Goal: Task Accomplishment & Management: Complete application form

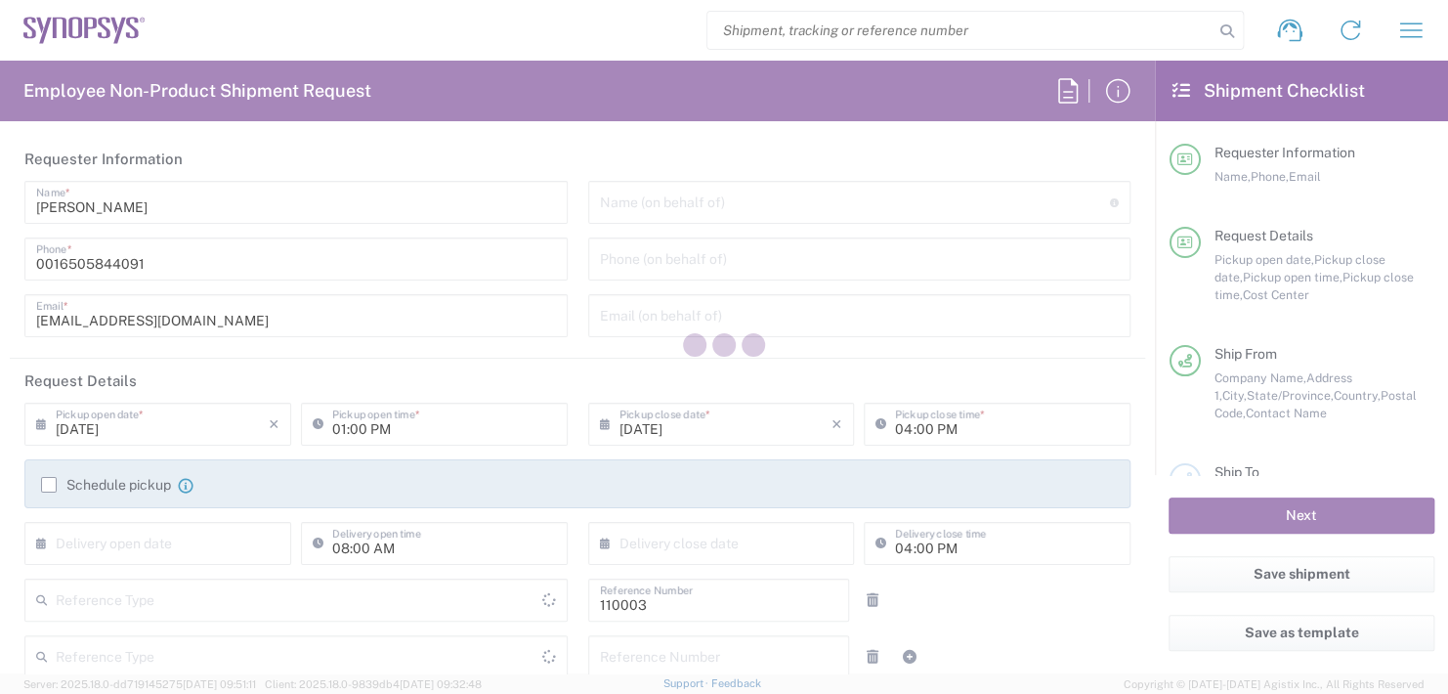
type input "Department"
type input "US01, FAC, MV/SV Fac 110003"
type input "United States"
type input "Delivered at Place"
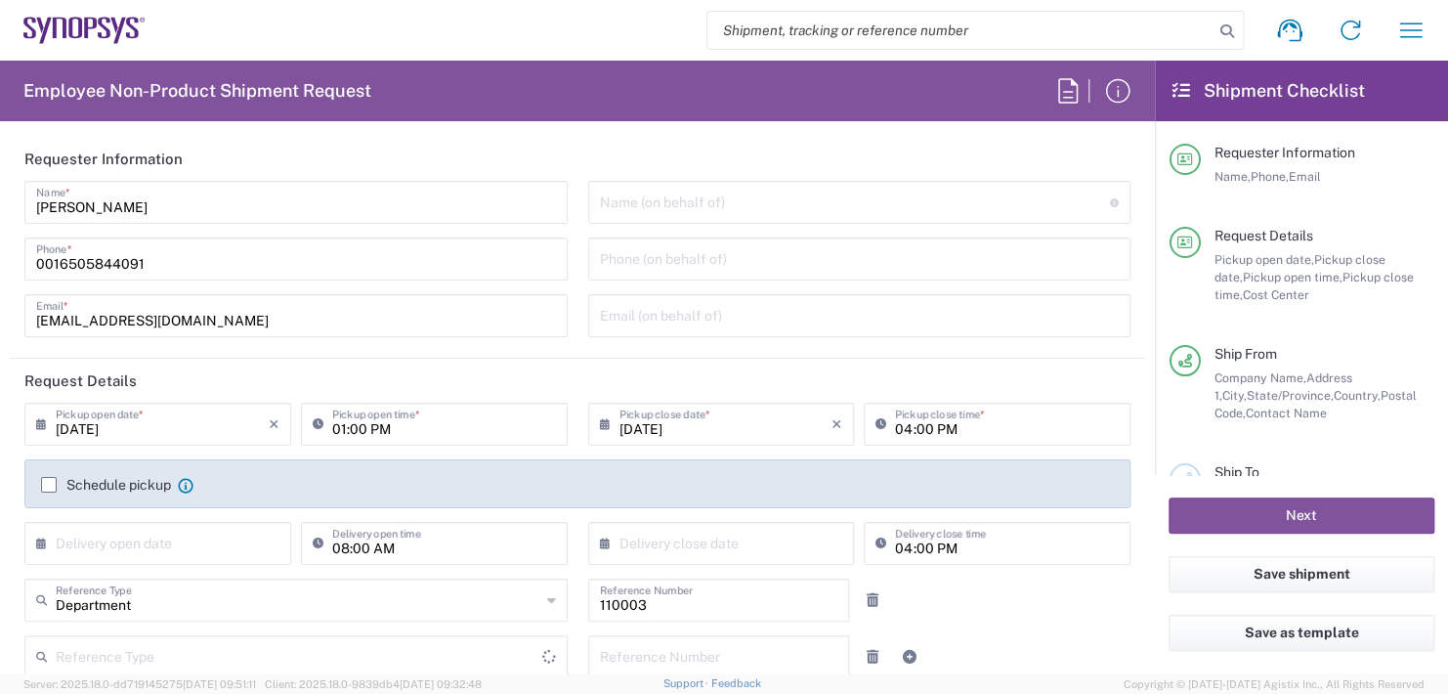
type input "California"
type input "United States"
click at [710, 212] on input "text" at bounding box center [855, 201] width 511 height 34
type input "B"
type input "Headquarters USSV"
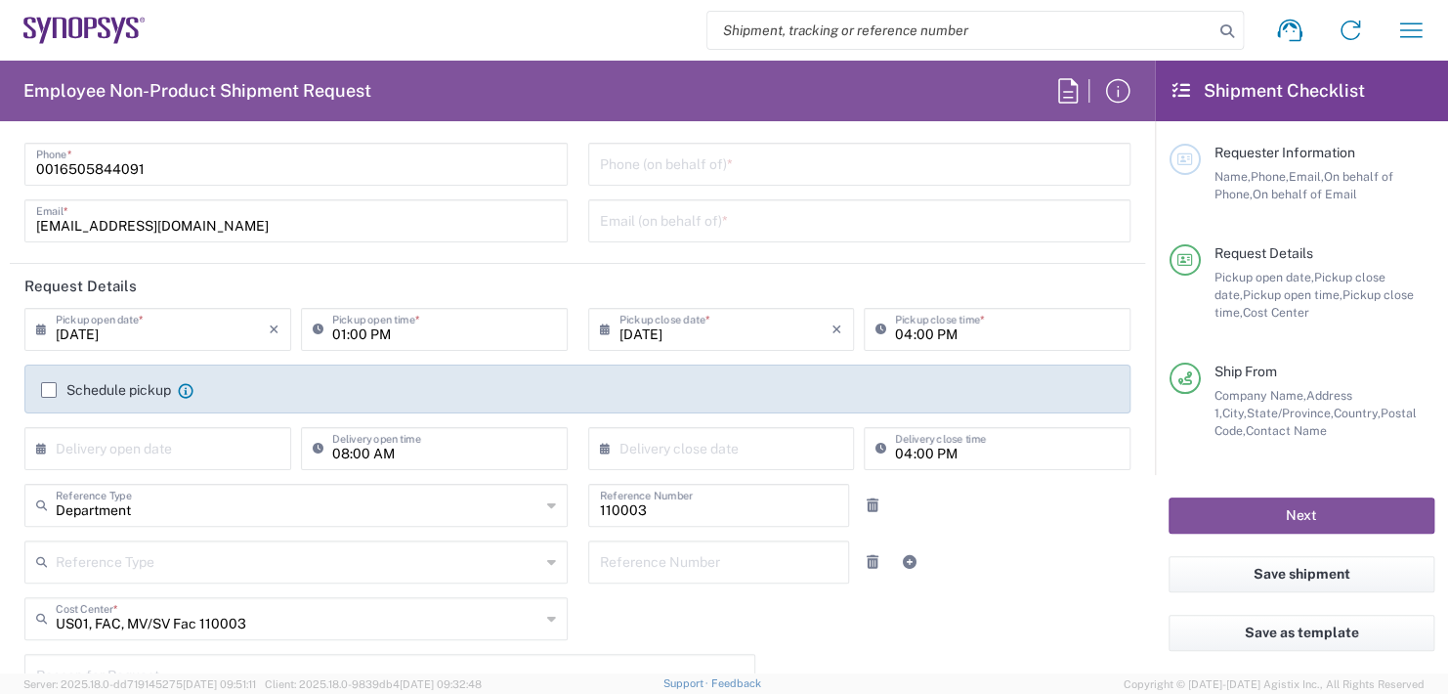
scroll to position [195, 0]
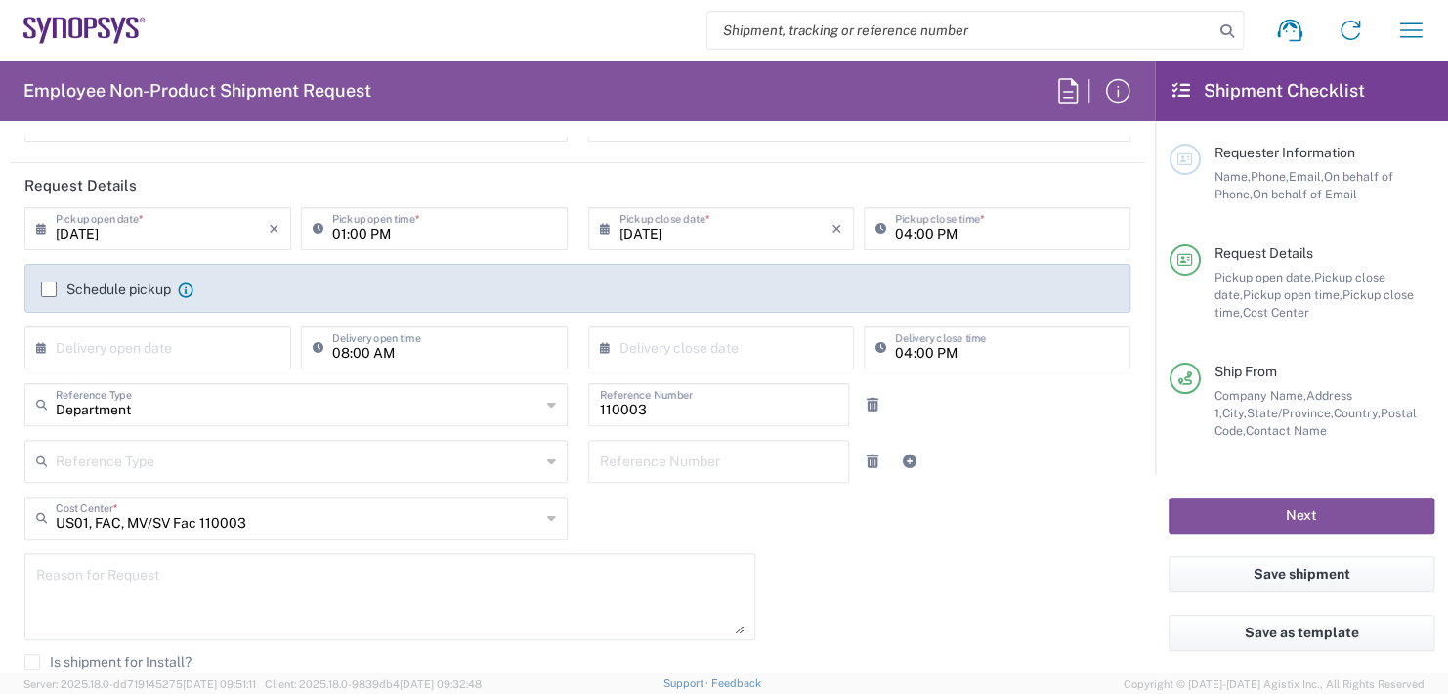
type input "Boba Mehic"
click at [423, 229] on input "01:00 PM" at bounding box center [444, 227] width 224 height 34
type input "0"
type input "02:30 PM"
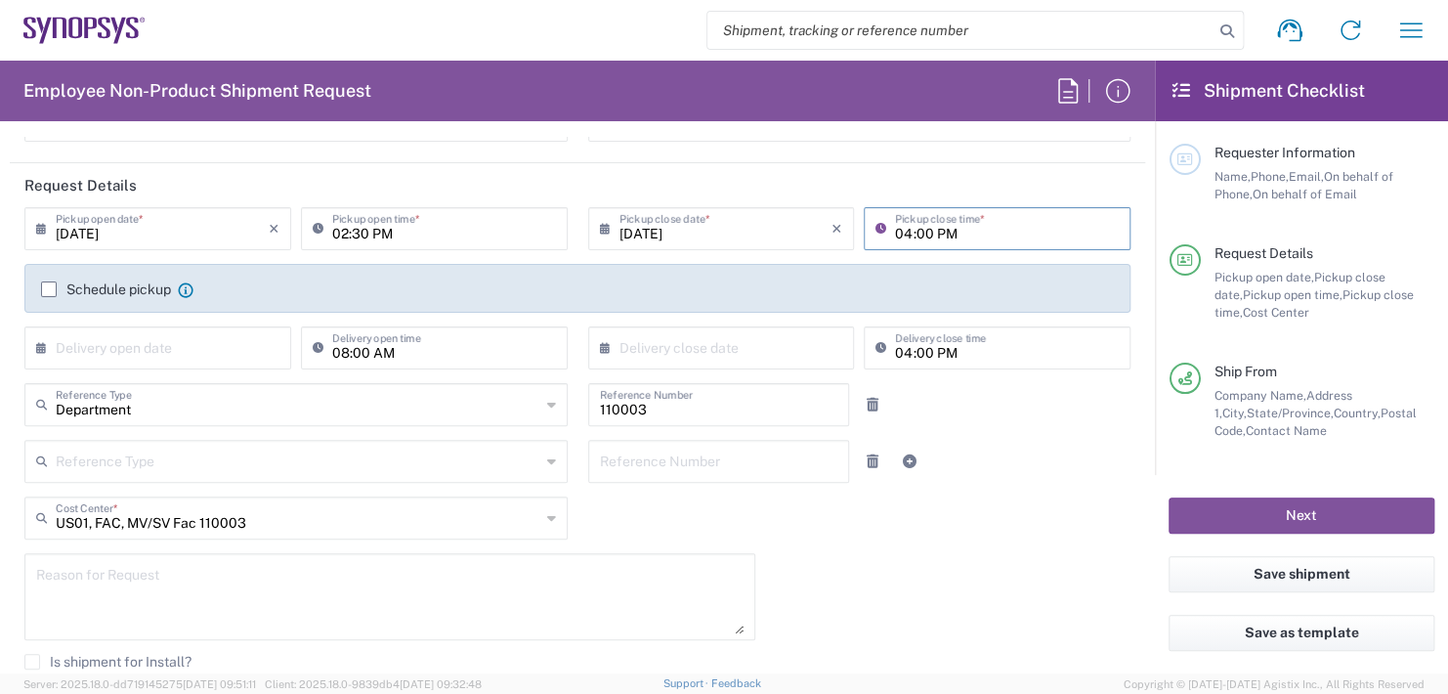
click at [980, 221] on input "04:00 PM" at bounding box center [1007, 227] width 224 height 34
click at [978, 221] on input "04:00 PM" at bounding box center [1007, 227] width 224 height 34
type input "0"
type input "02:30 PM"
click at [128, 339] on input "text" at bounding box center [162, 346] width 213 height 34
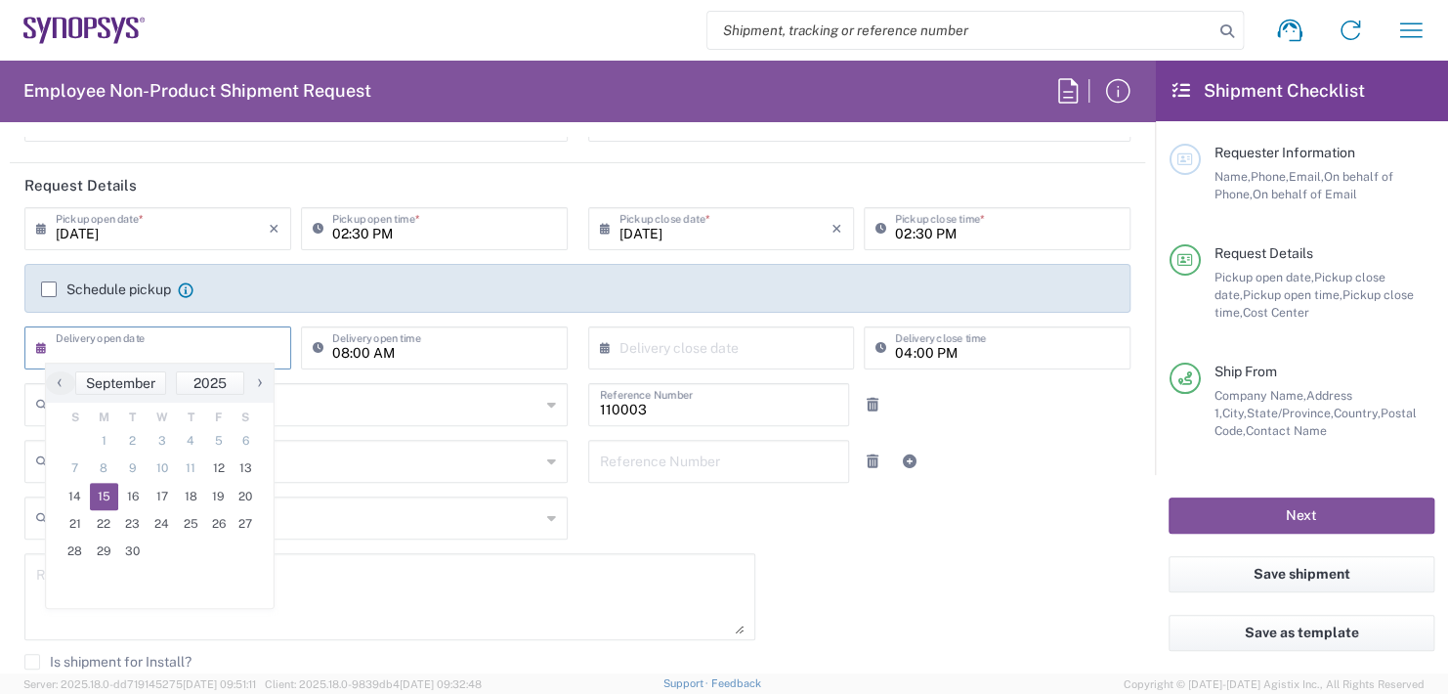
click at [94, 492] on span "15" at bounding box center [104, 496] width 29 height 27
type input "09/15/2025"
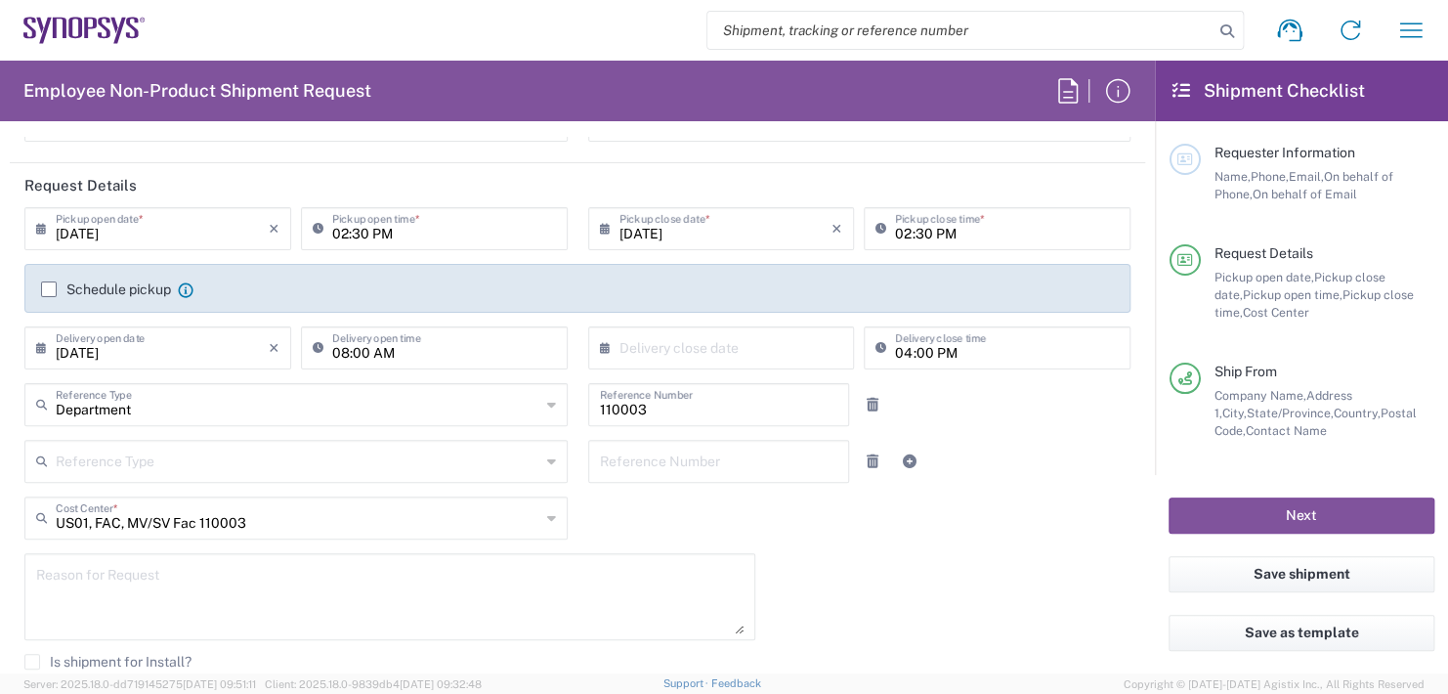
click at [415, 352] on input "08:00 AM" at bounding box center [444, 346] width 224 height 34
click at [415, 352] on input ":00 AM" at bounding box center [444, 346] width 224 height 34
type input ":"
type input "11:00 AM"
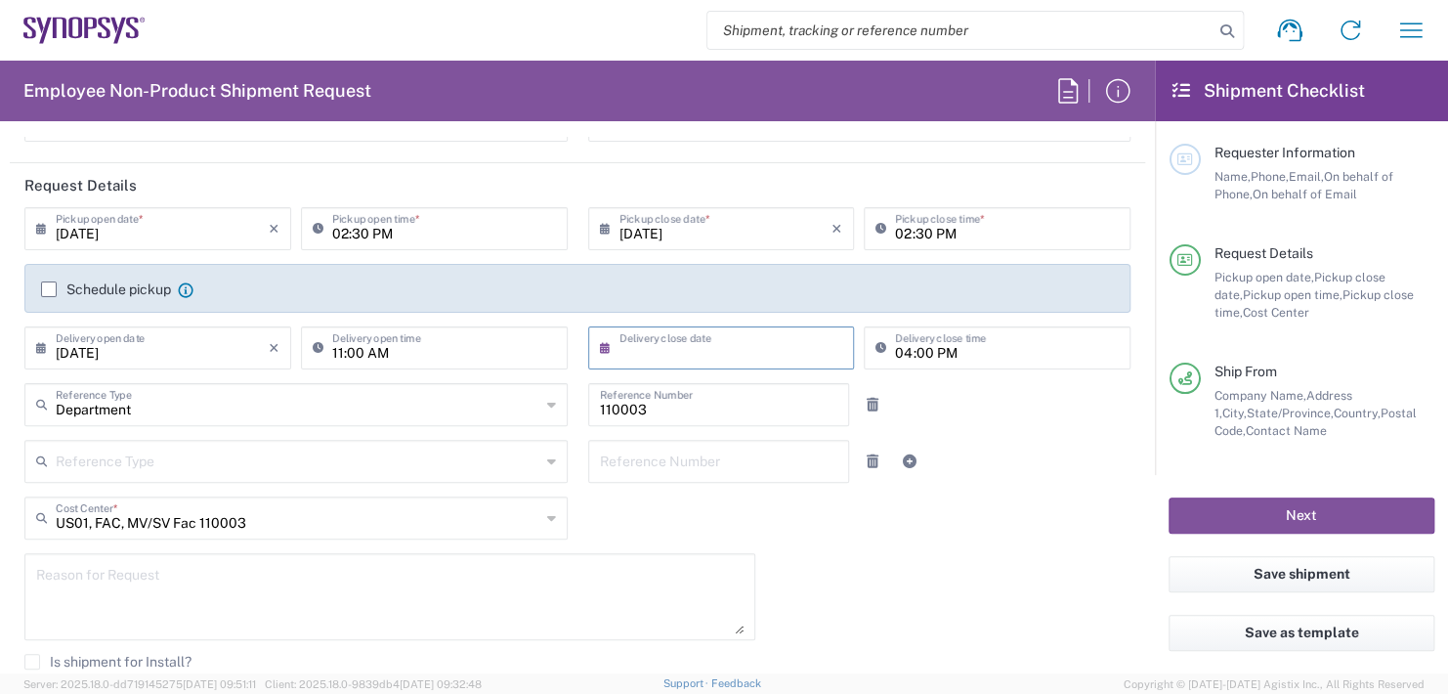
click at [743, 362] on input "text" at bounding box center [726, 346] width 213 height 34
click at [657, 498] on span "15" at bounding box center [659, 496] width 29 height 27
type input "09/15/2025"
click at [963, 338] on input "04:00 PM" at bounding box center [1007, 346] width 224 height 34
click at [960, 346] on input "04:00 PM" at bounding box center [1007, 346] width 224 height 34
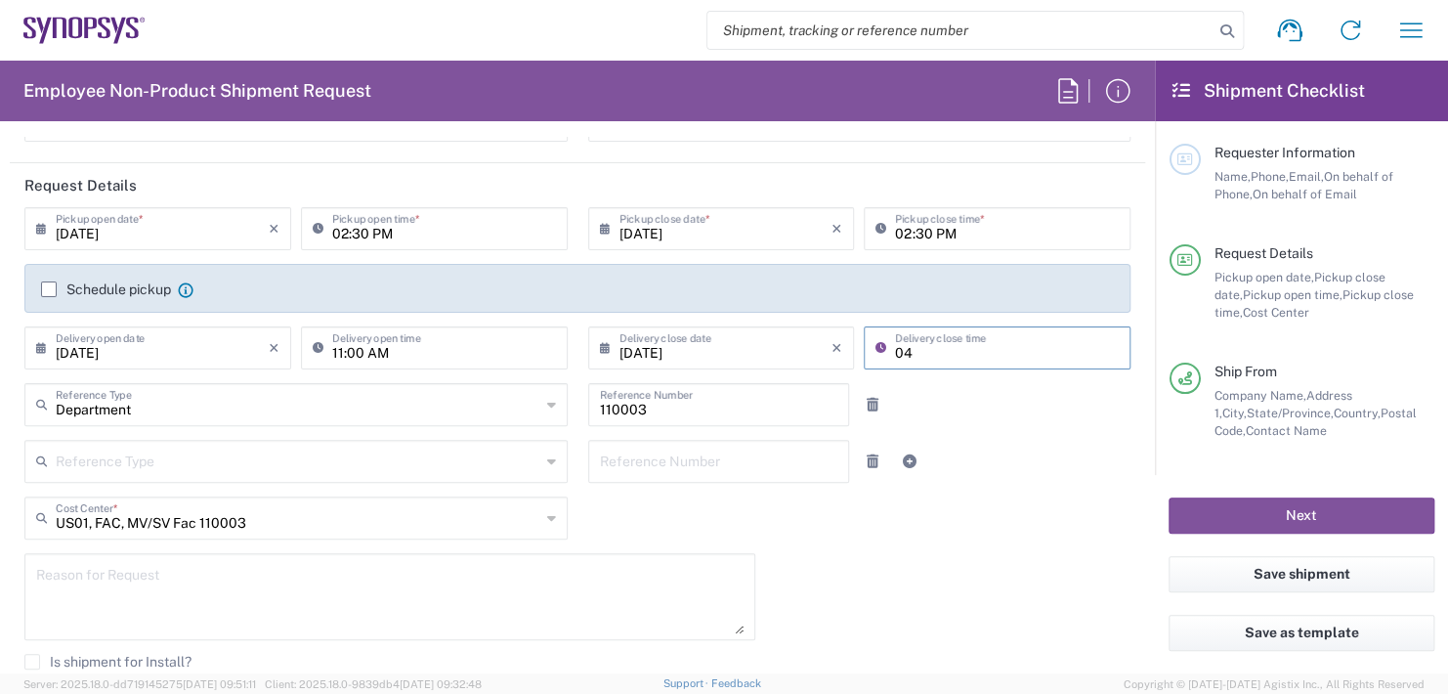
type input "0"
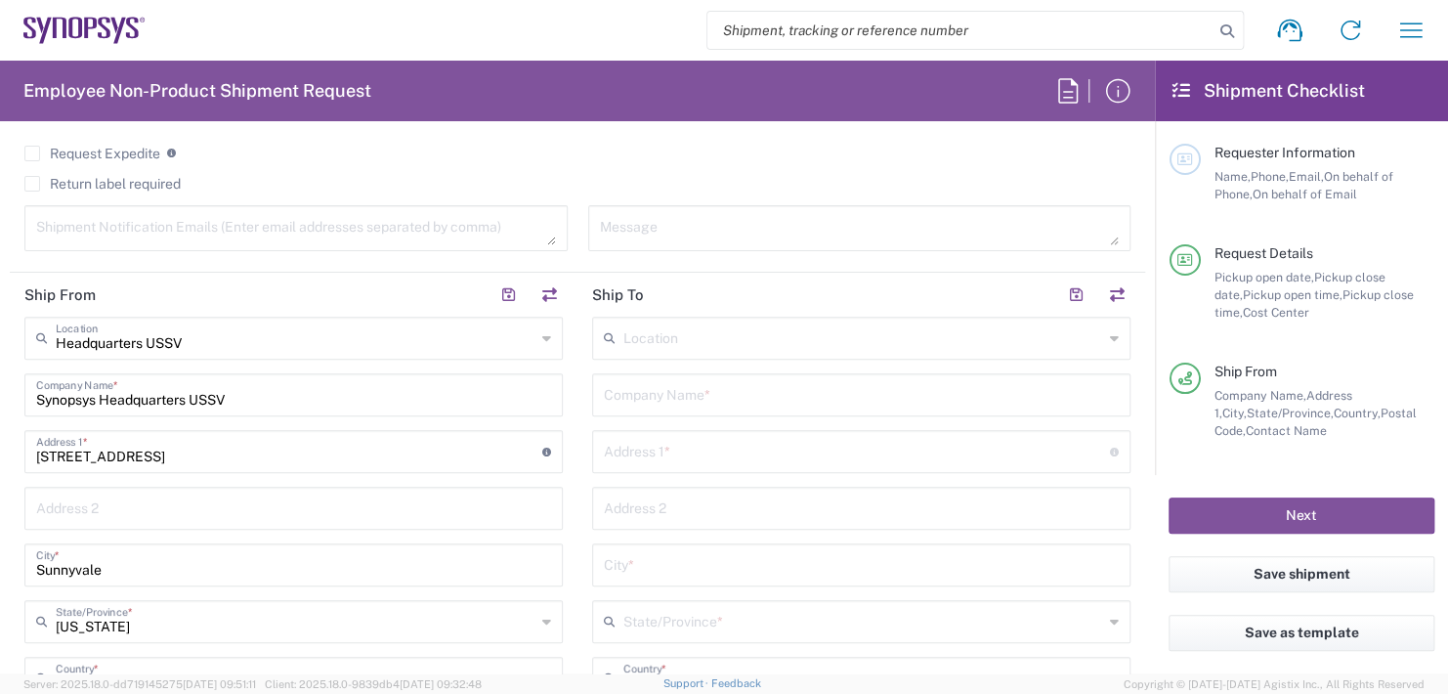
scroll to position [782, 0]
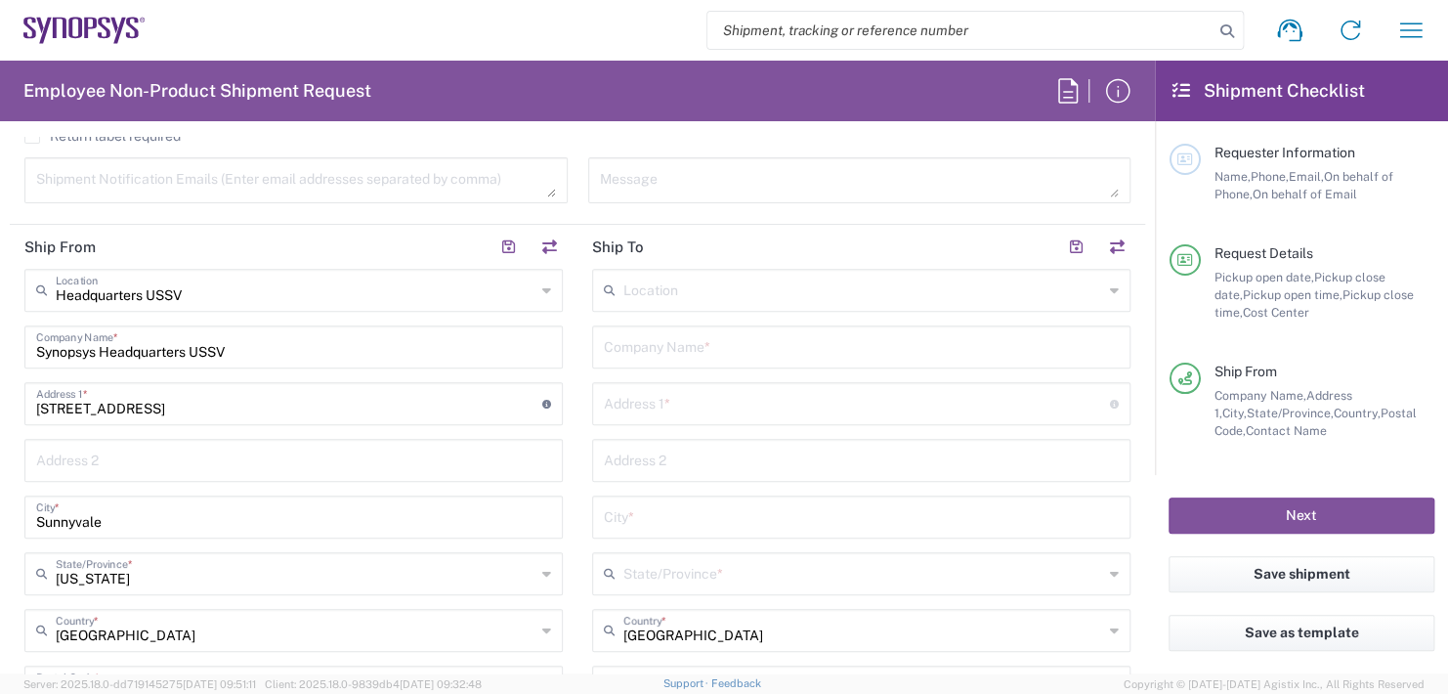
type input "11:00 AM"
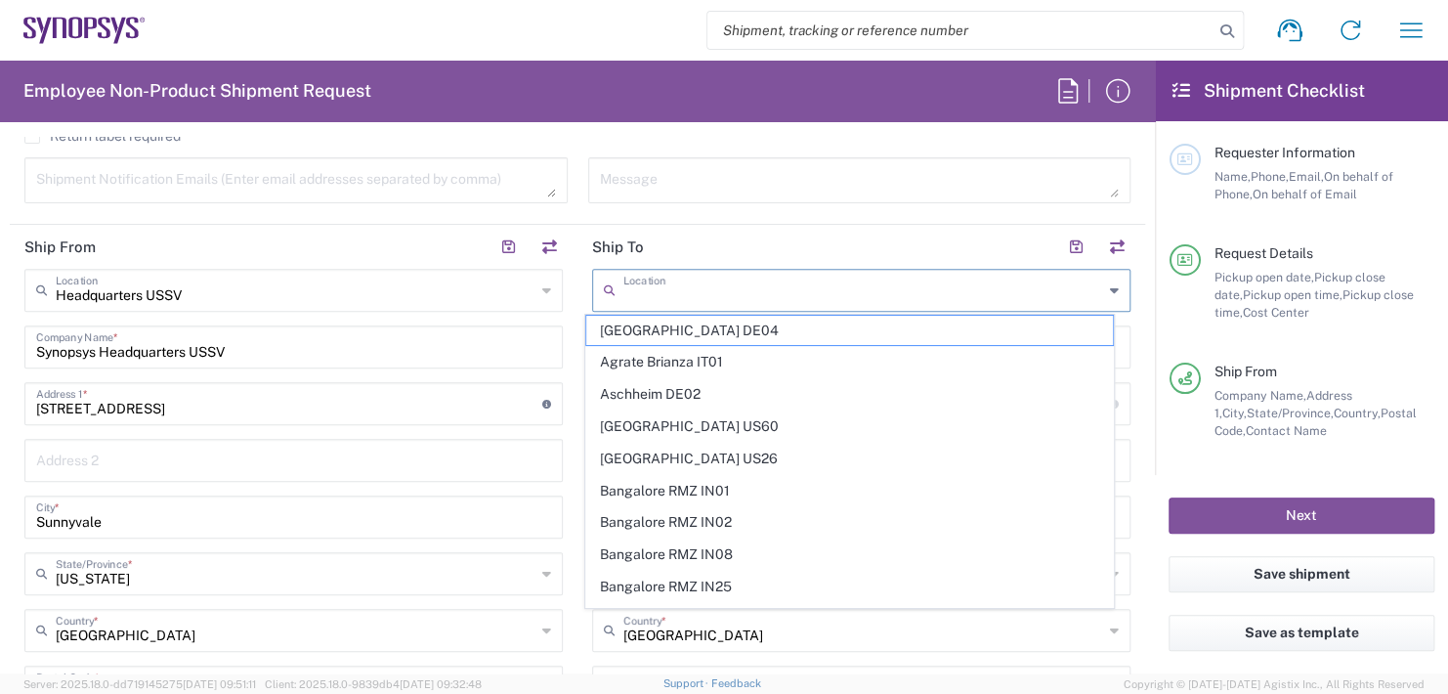
click at [647, 280] on input "text" at bounding box center [864, 289] width 480 height 34
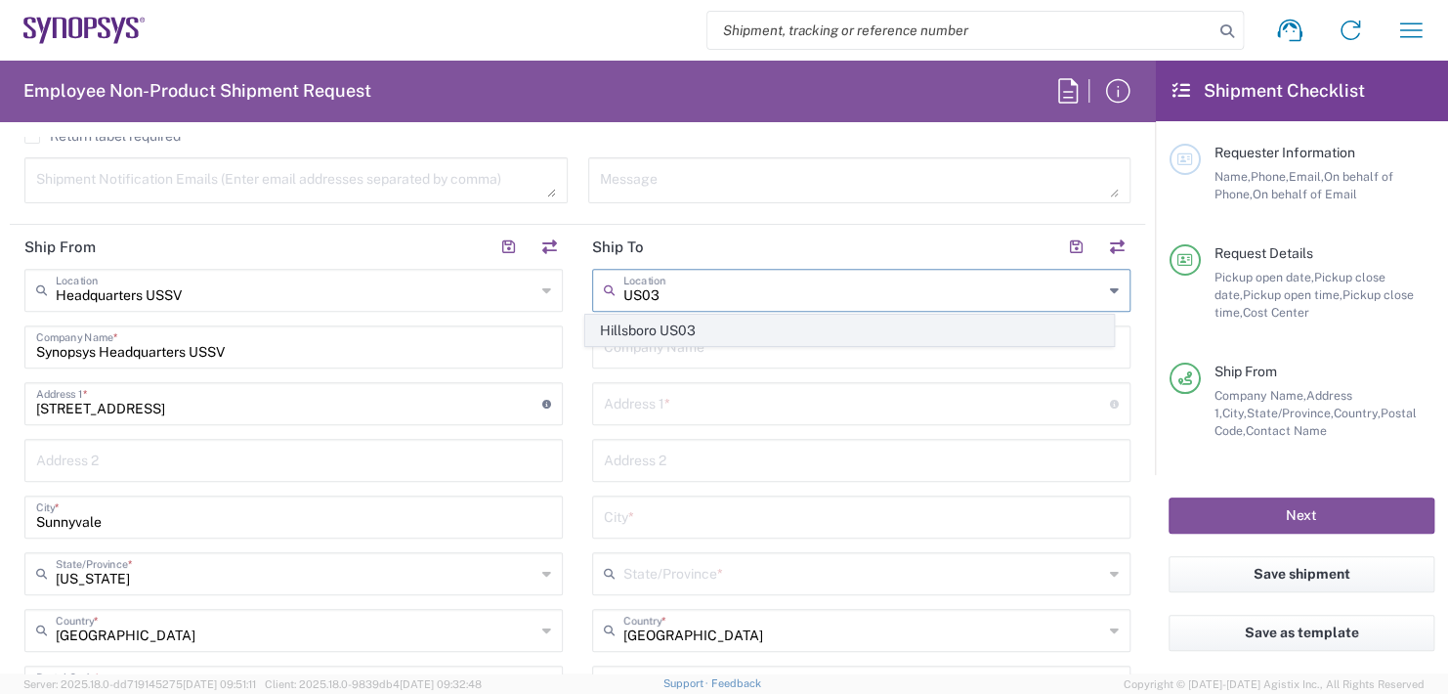
click at [644, 326] on span "Hillsboro US03" at bounding box center [849, 331] width 527 height 30
type input "Hillsboro US03"
type input "Synopsys Inc"
type input "2025 NE Cornelius Pass Rd"
type input "Suite 400"
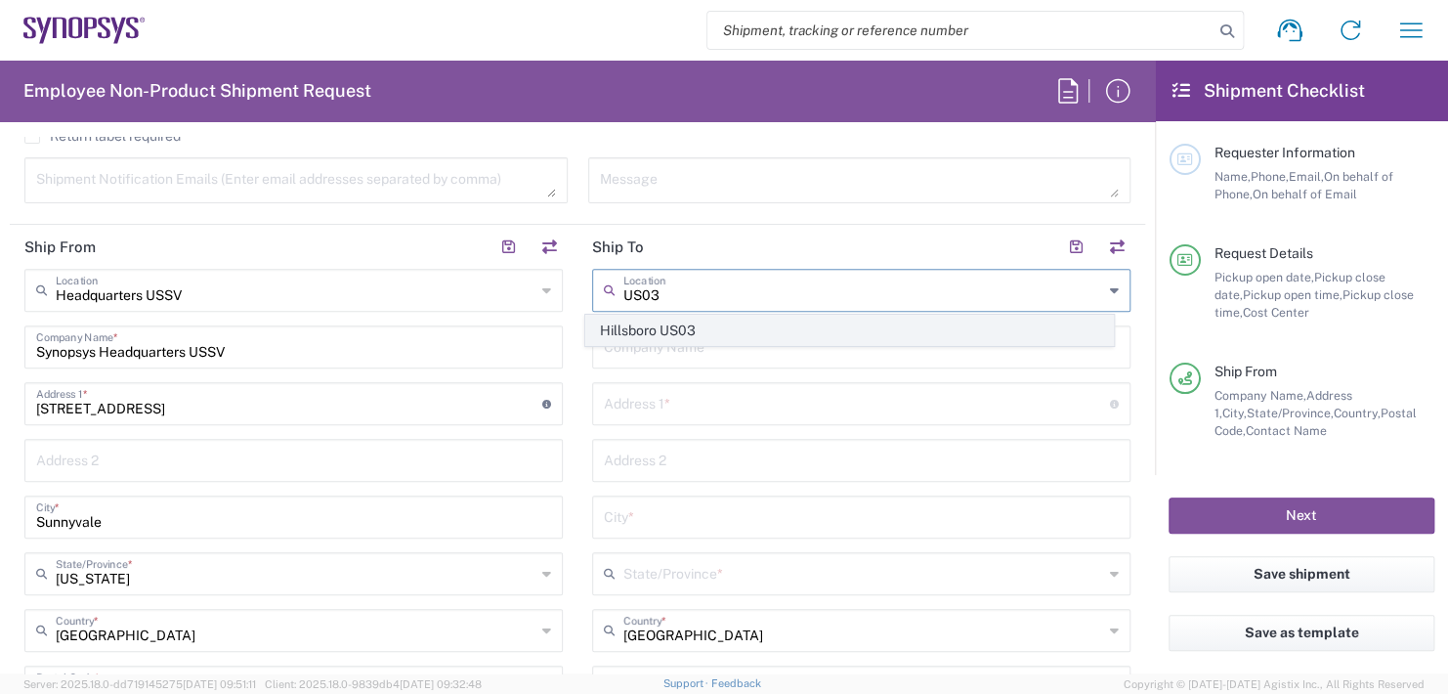
type input "Hillsboro"
type input "Oregon"
type input "97124"
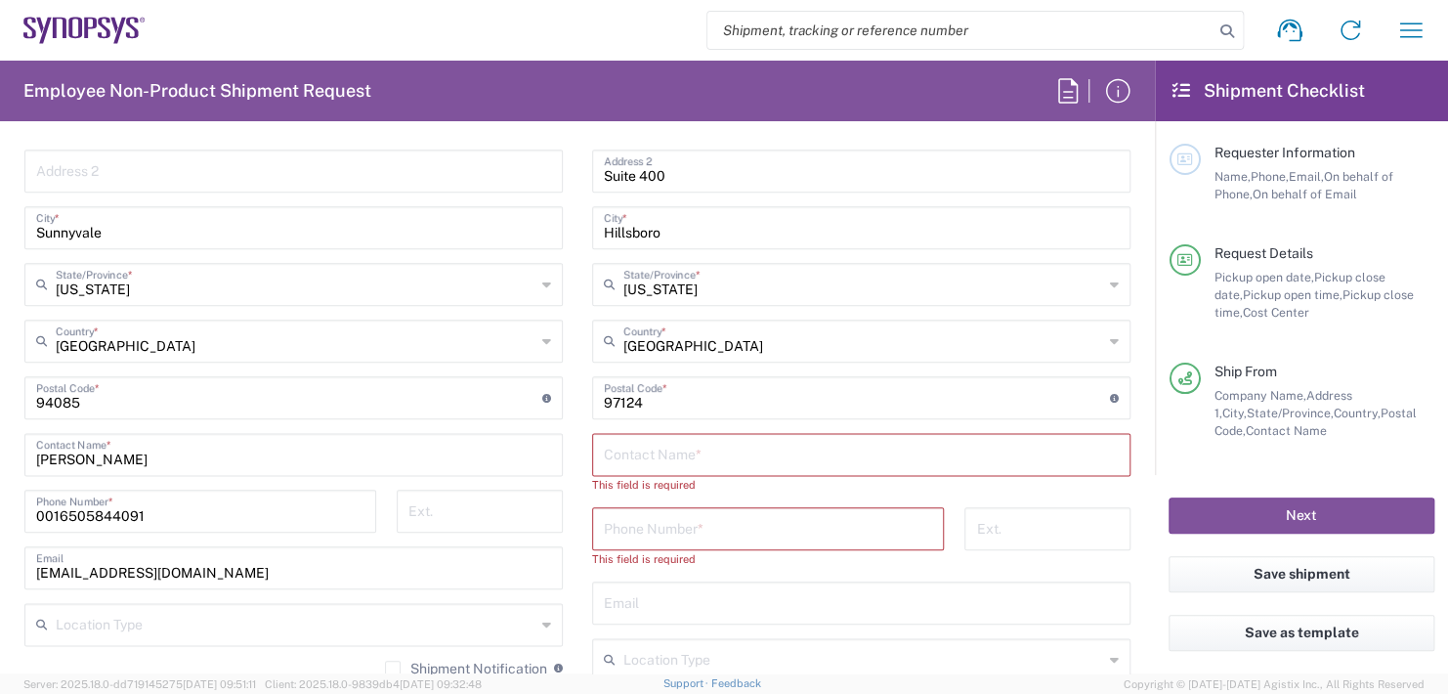
scroll to position [1075, 0]
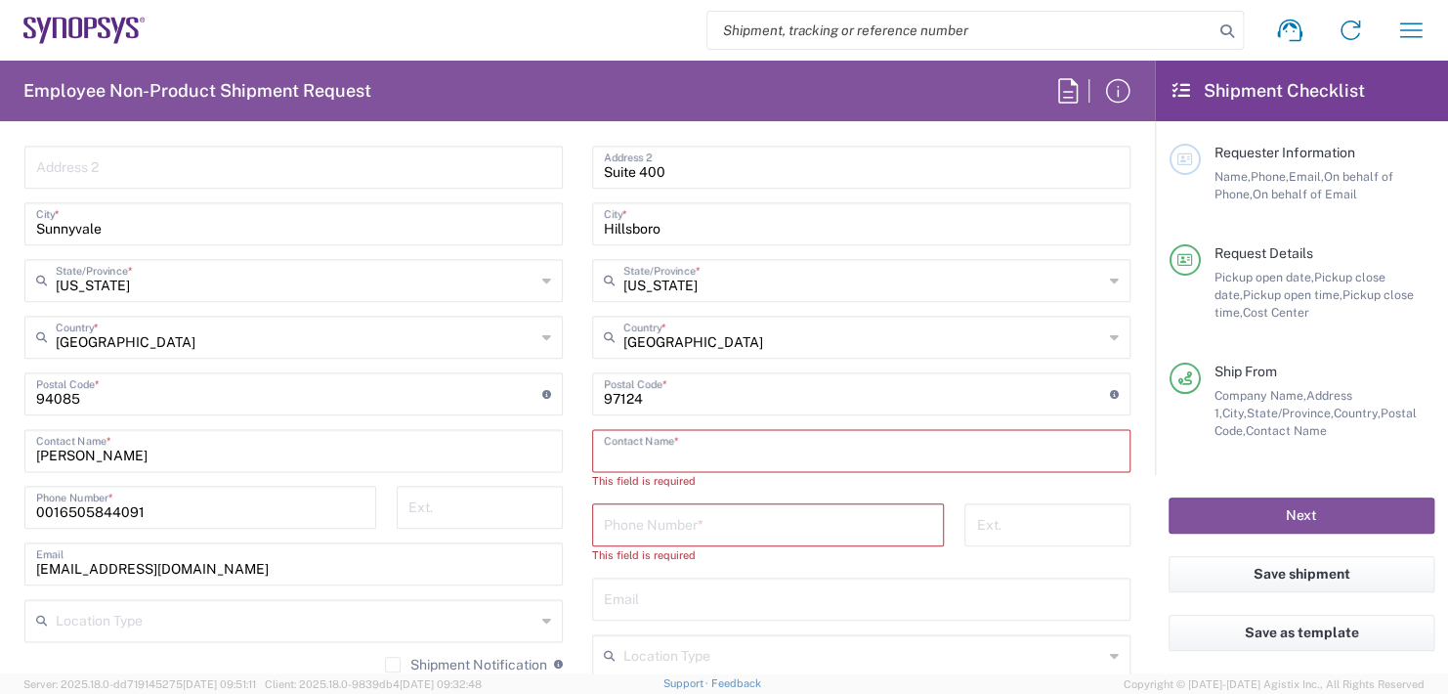
click at [683, 447] on input "text" at bounding box center [861, 449] width 515 height 34
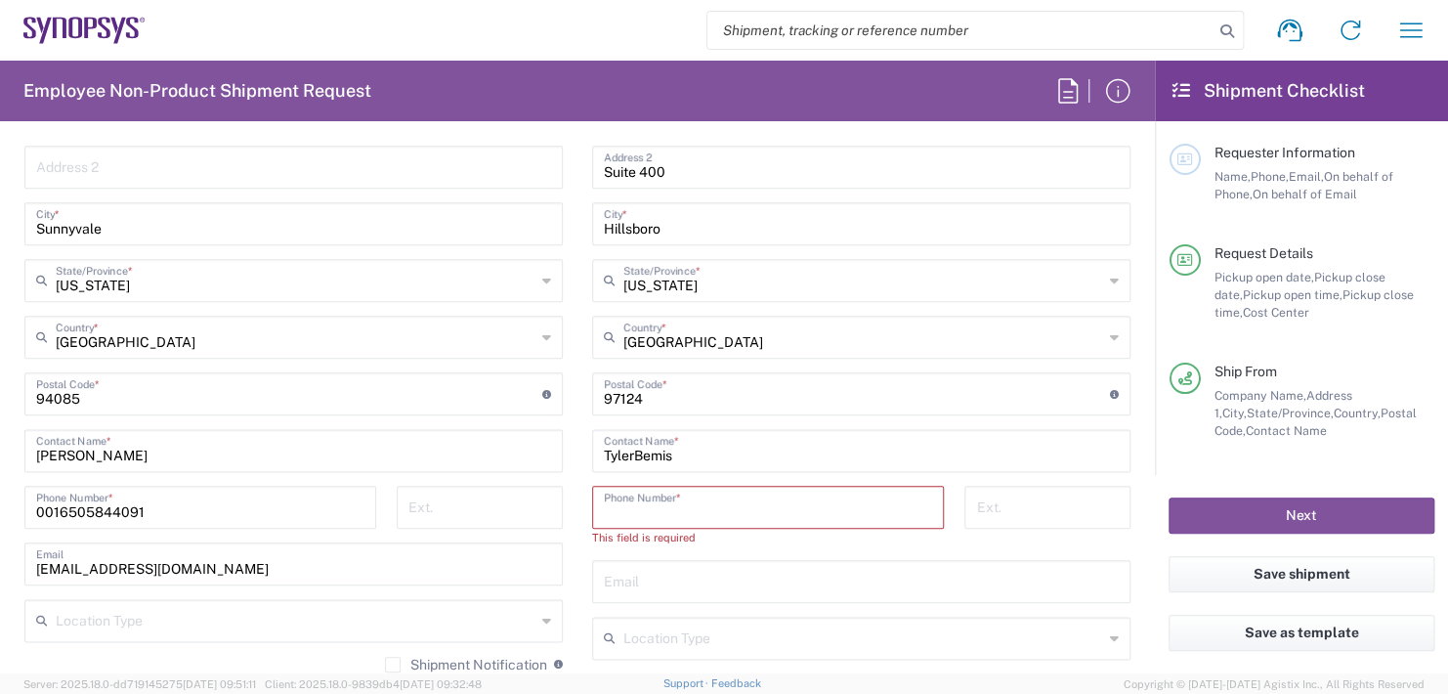
drag, startPoint x: 677, startPoint y: 487, endPoint x: 683, endPoint y: 513, distance: 27.0
click at [677, 491] on input "tel" at bounding box center [768, 506] width 328 height 34
click at [1011, 538] on div "Ext." at bounding box center [1048, 523] width 187 height 74
click at [609, 494] on input "tel" at bounding box center [768, 506] width 328 height 34
click at [1130, 191] on main "Hillsboro US03 Location Hillsboro US03 Aachen DE04 Agrate Brianza IT01 Aschheim…" at bounding box center [862, 367] width 568 height 782
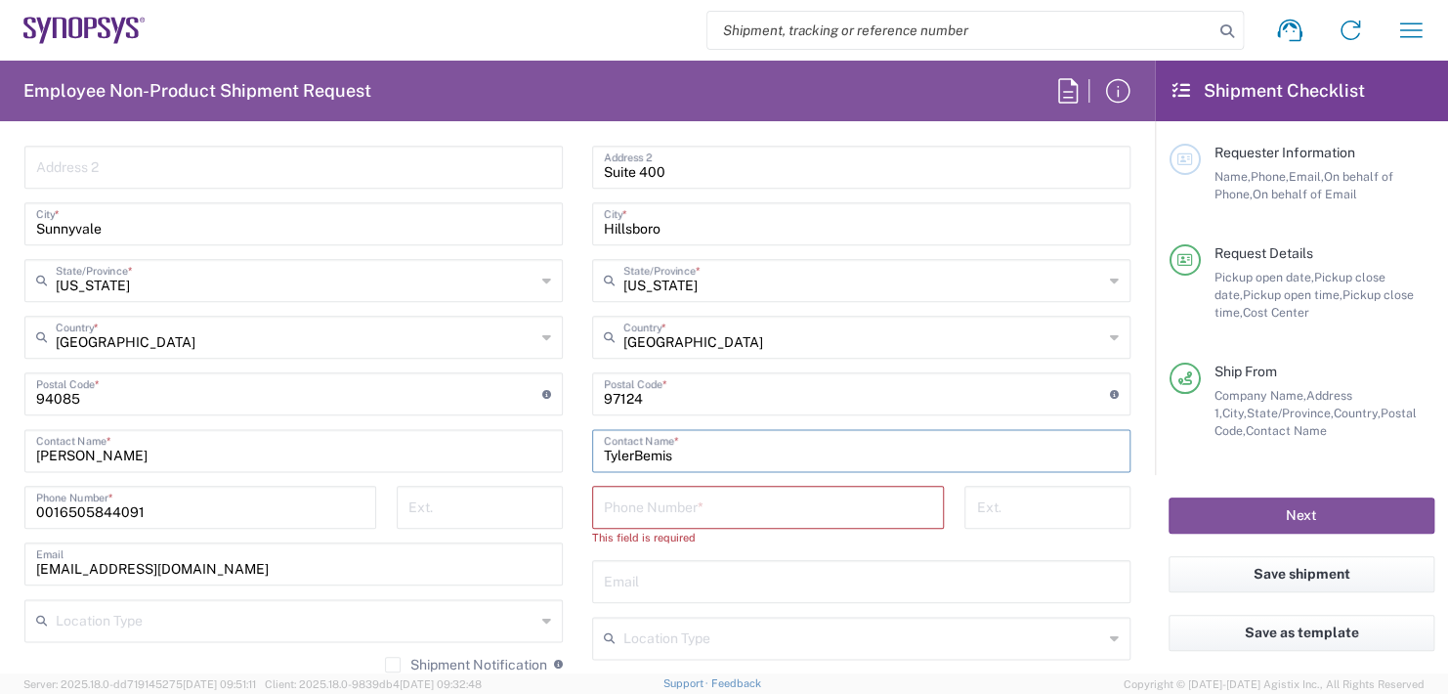
click at [628, 451] on input "TylerBemis" at bounding box center [861, 449] width 515 height 34
type input "Tyler Bemis"
click at [638, 507] on input "tel" at bounding box center [768, 506] width 328 height 34
click at [643, 498] on input "tel" at bounding box center [768, 506] width 328 height 34
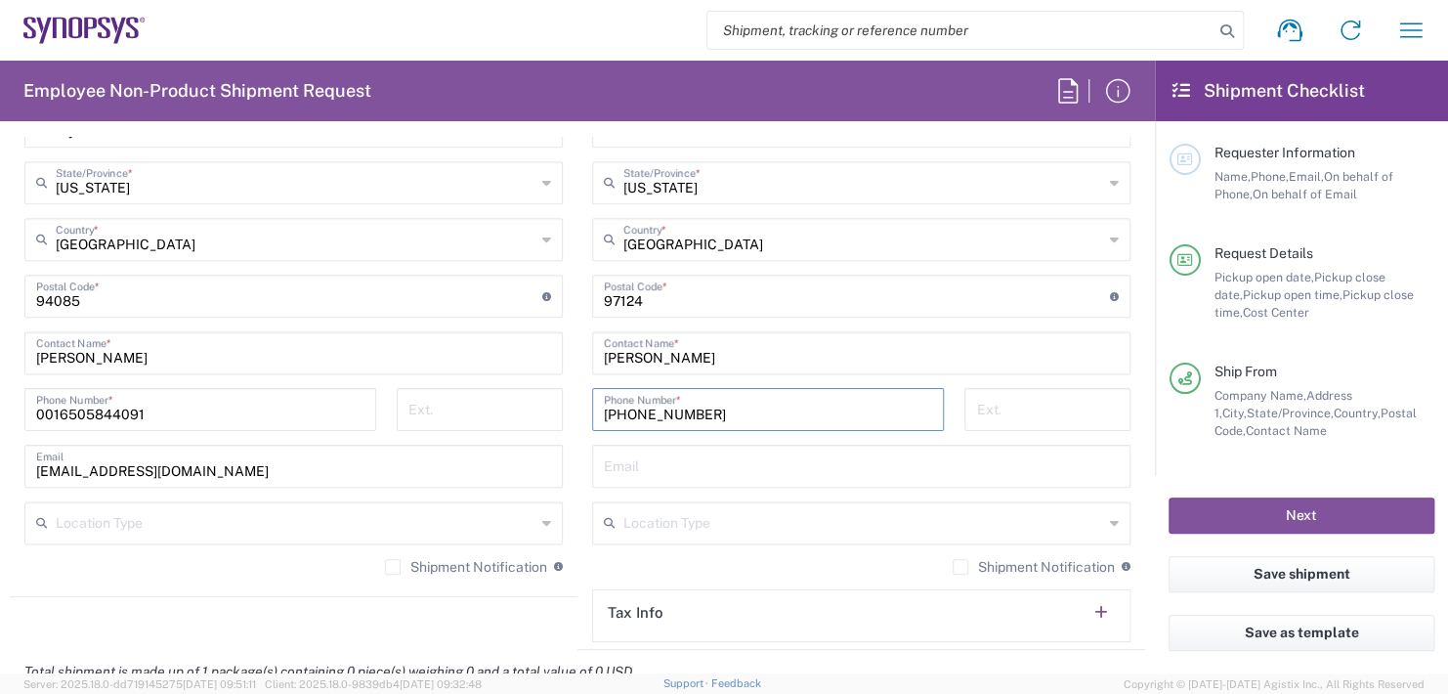
scroll to position [1466, 0]
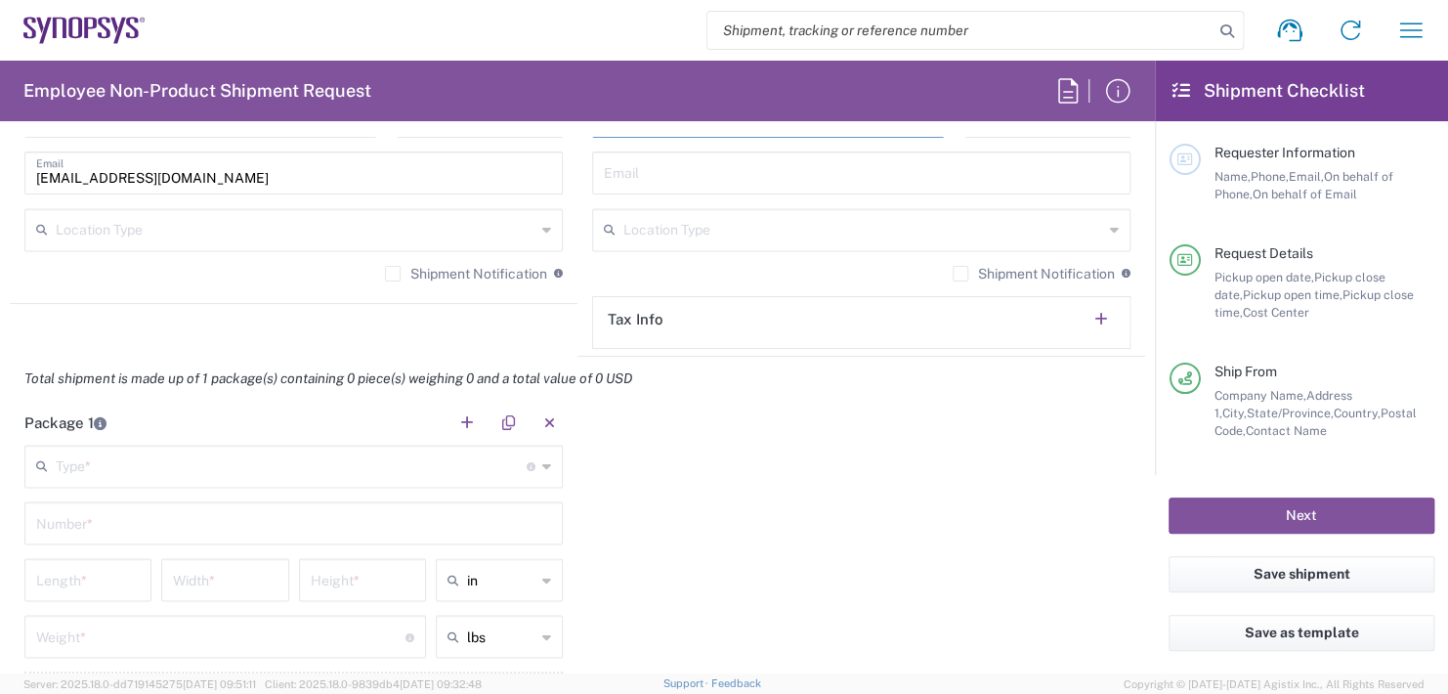
type input "971-777-2465"
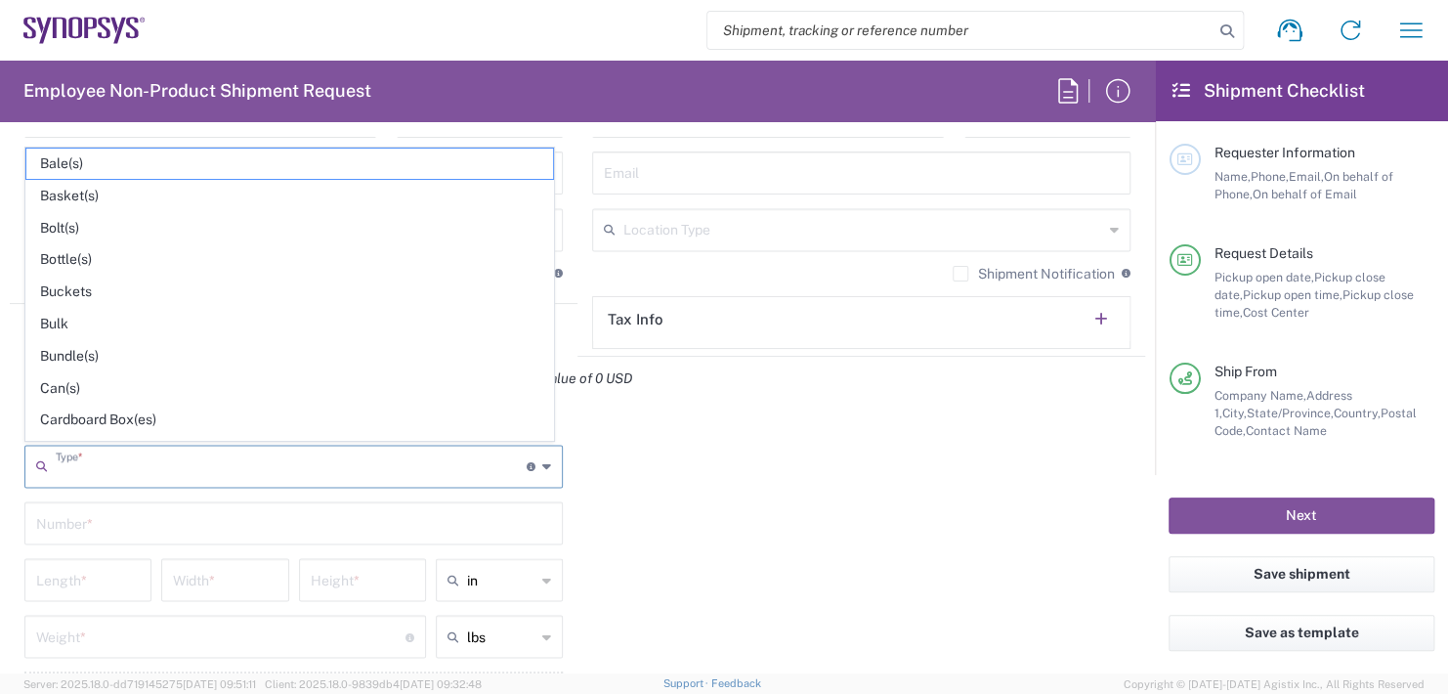
click at [90, 453] on input "text" at bounding box center [291, 465] width 471 height 34
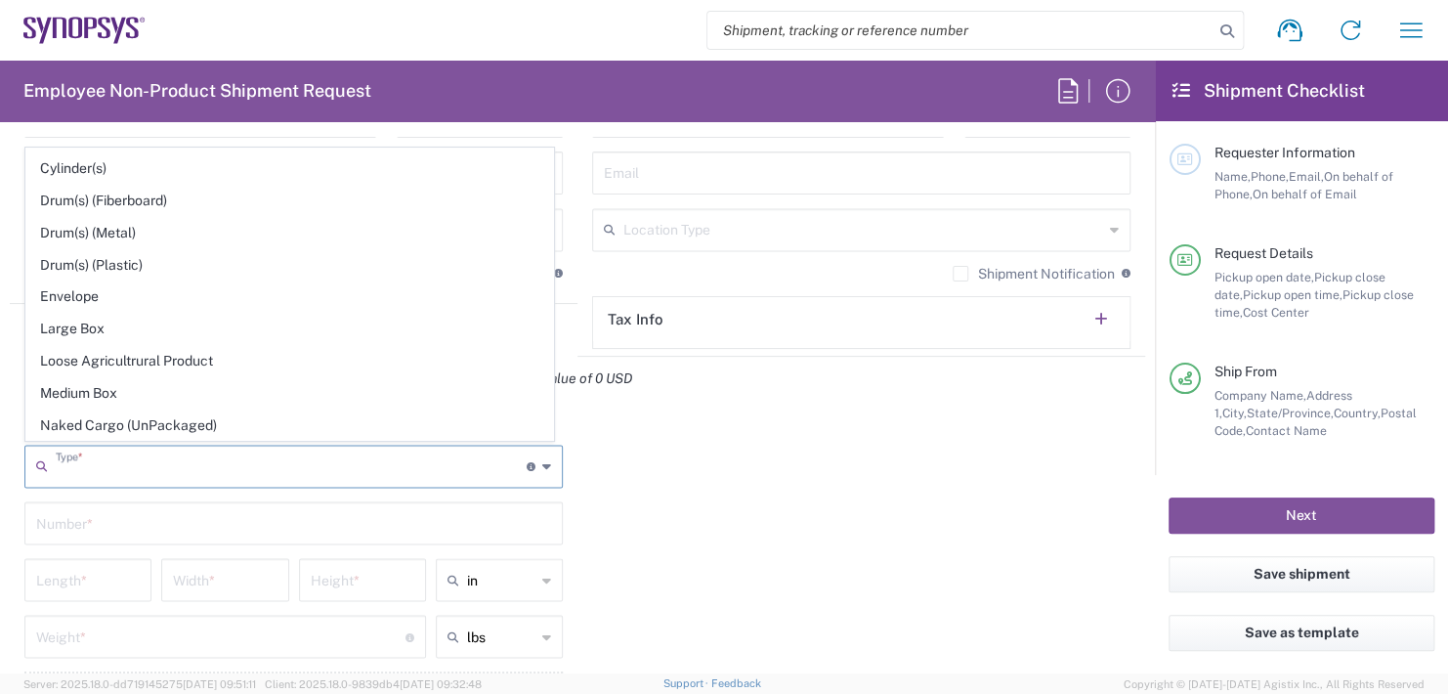
scroll to position [489, 0]
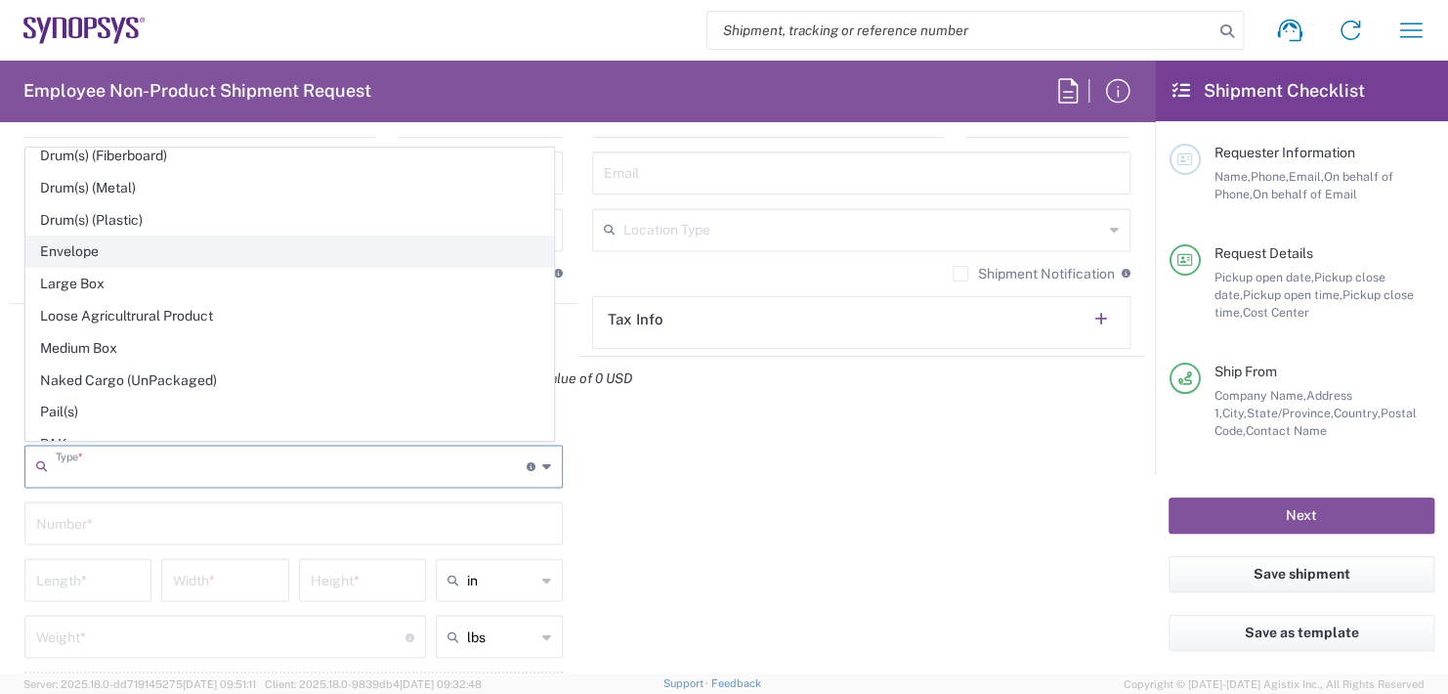
click at [83, 240] on span "Envelope" at bounding box center [289, 252] width 527 height 30
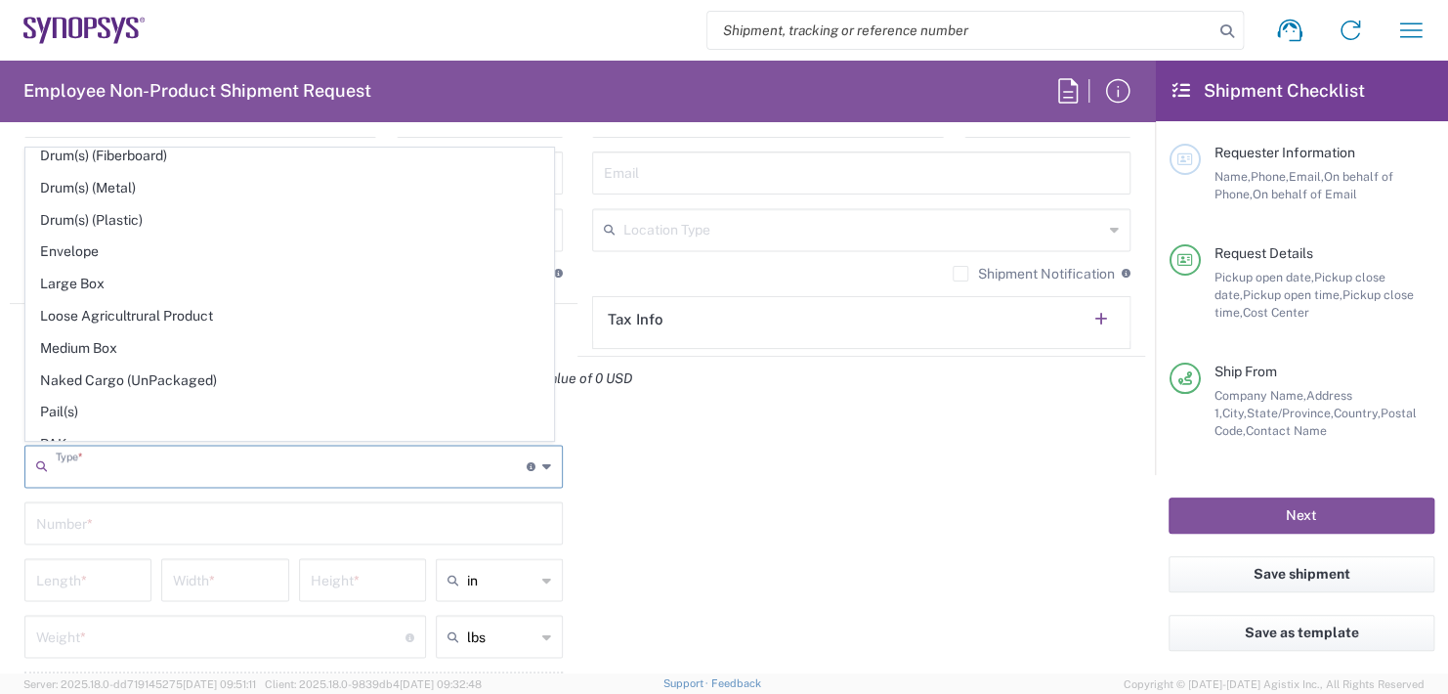
type input "Envelope"
type input "1"
type input "9.5"
type input "12.5"
type input "0.25"
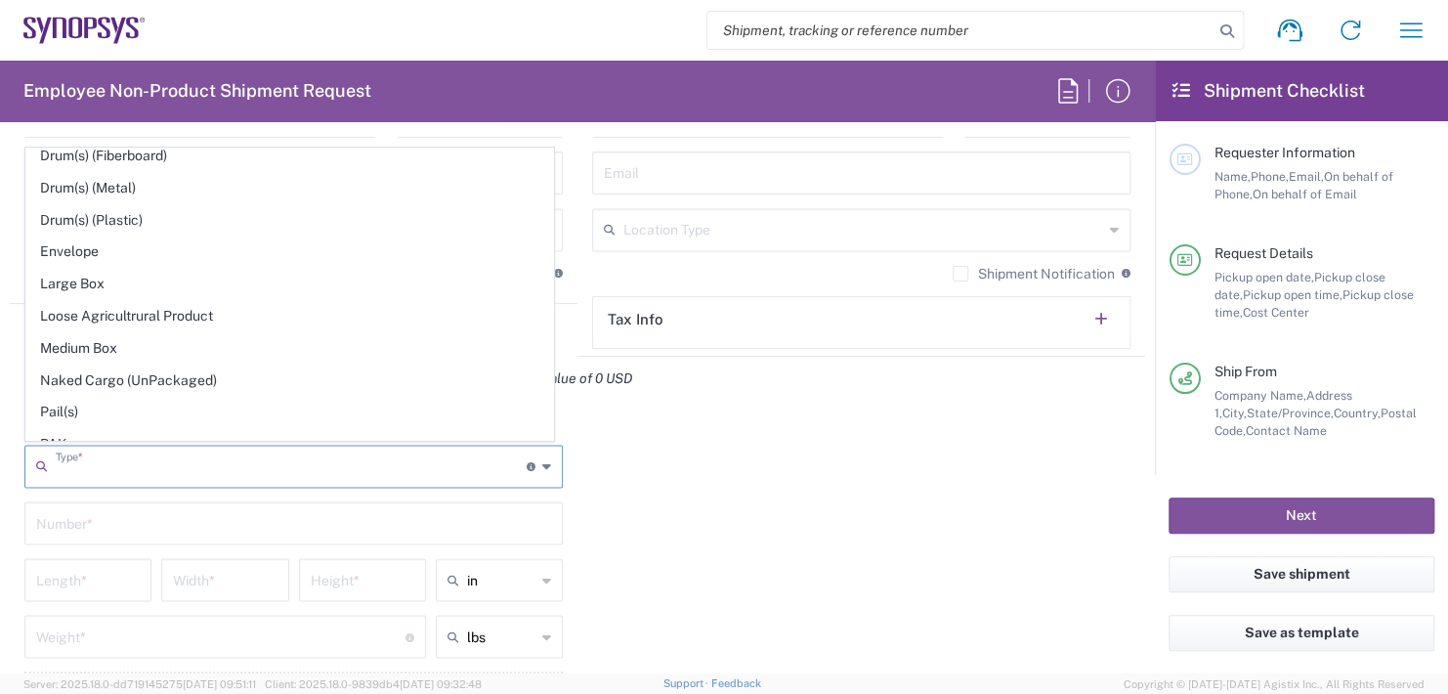
type input "1"
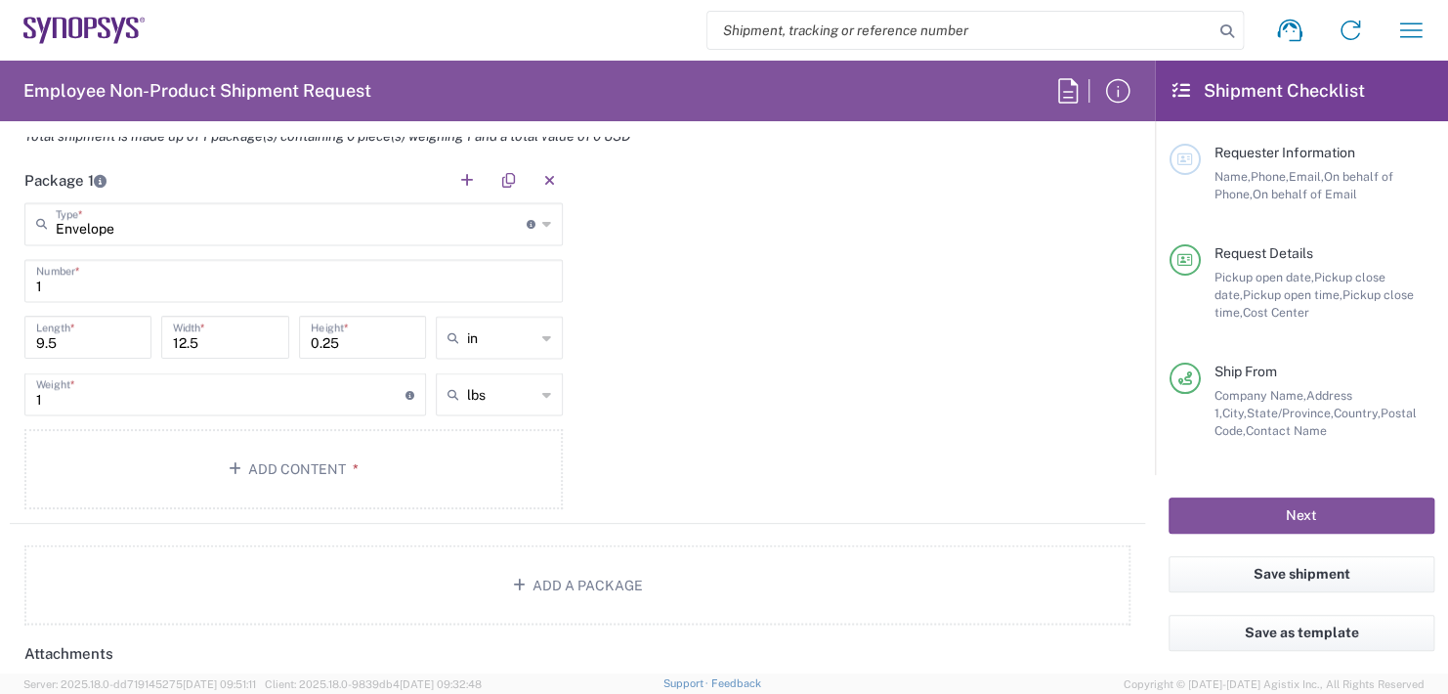
scroll to position [1759, 0]
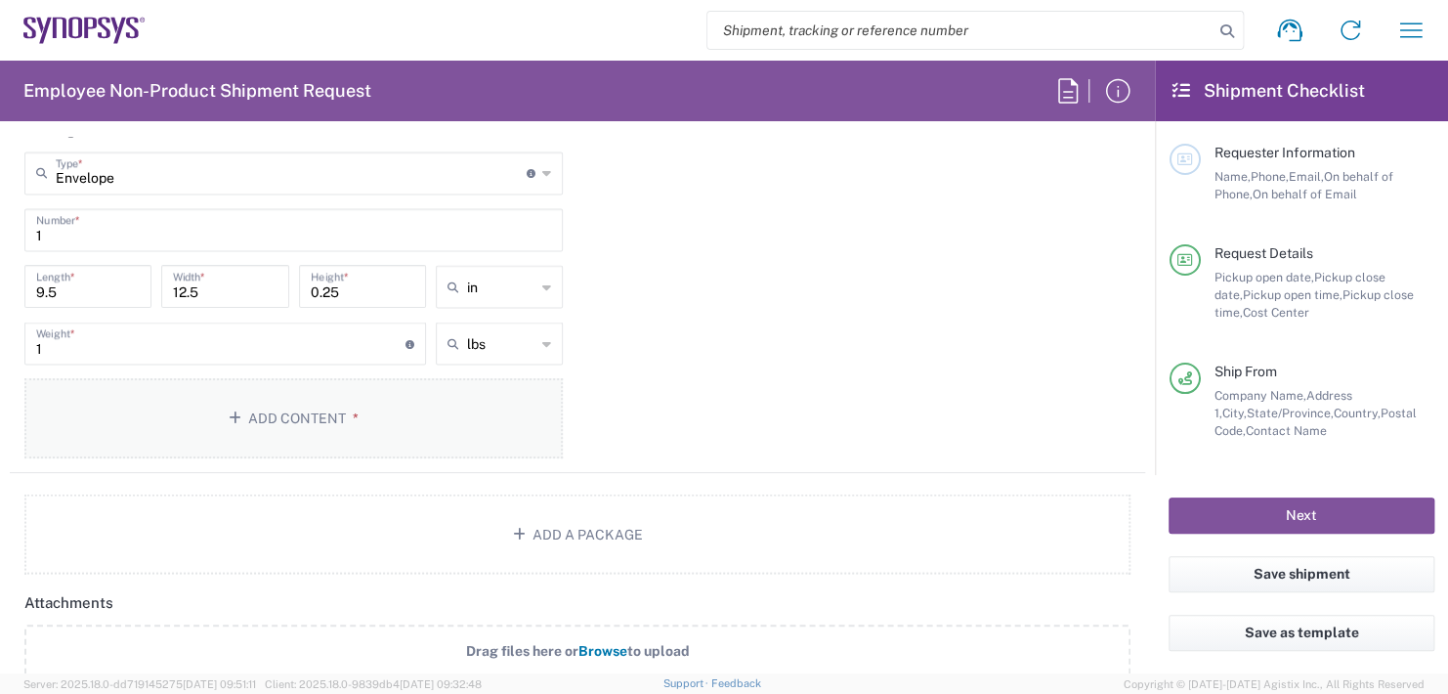
click at [287, 415] on button "Add Content *" at bounding box center [293, 418] width 539 height 80
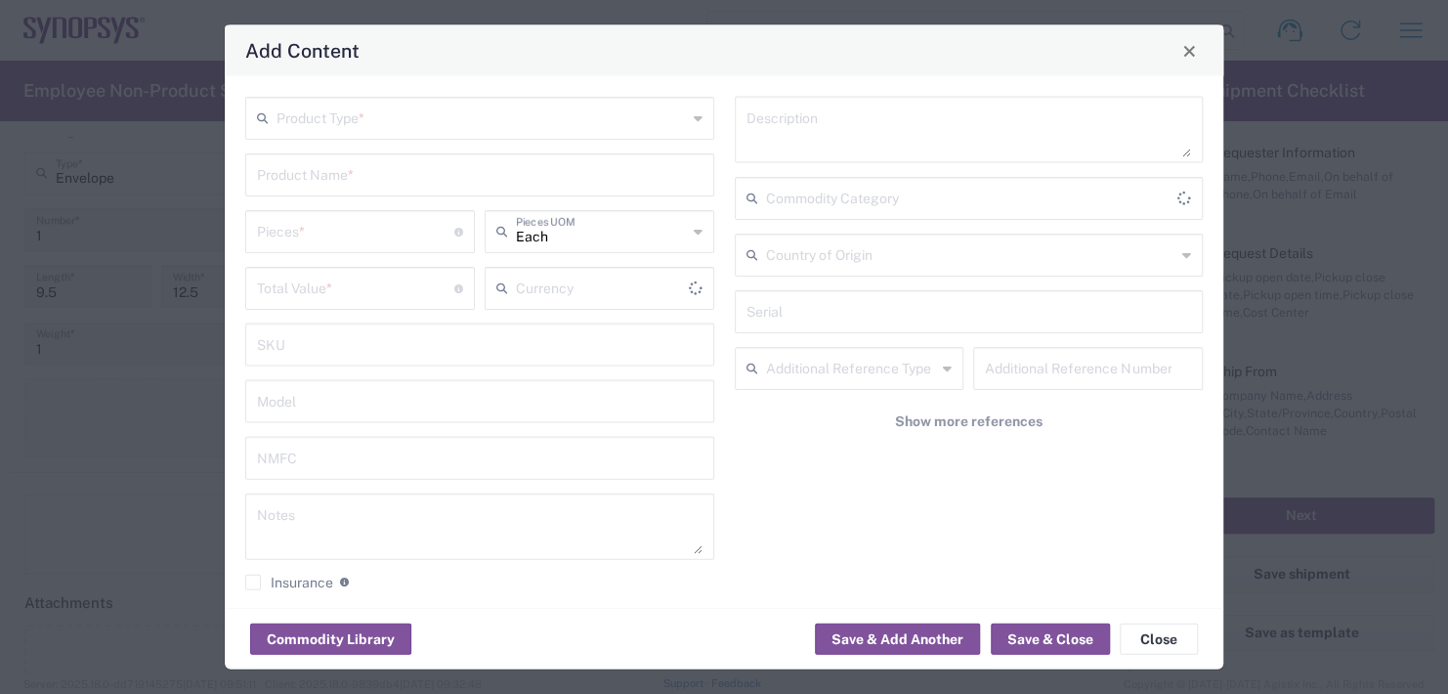
type input "US Dollar"
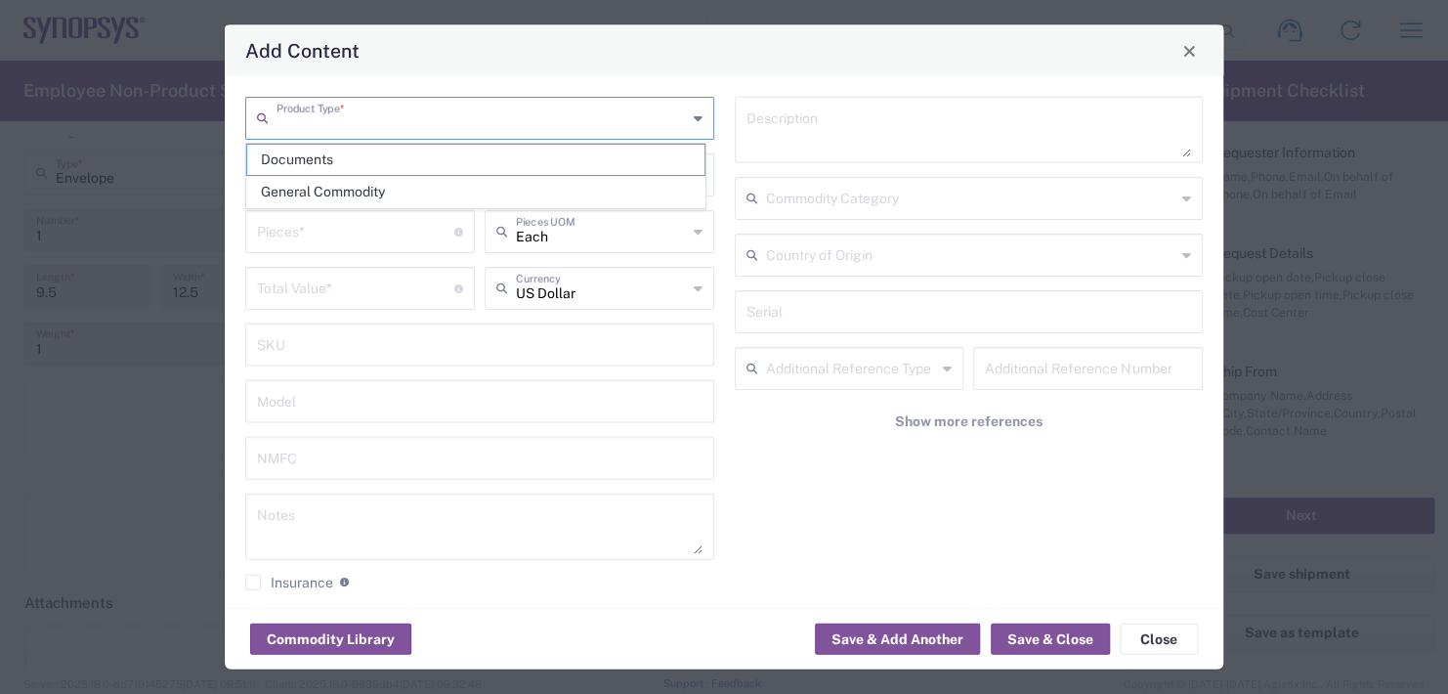
click at [337, 111] on input "text" at bounding box center [482, 117] width 410 height 34
click at [331, 197] on span "General Commodity" at bounding box center [475, 192] width 457 height 30
type input "General Commodity"
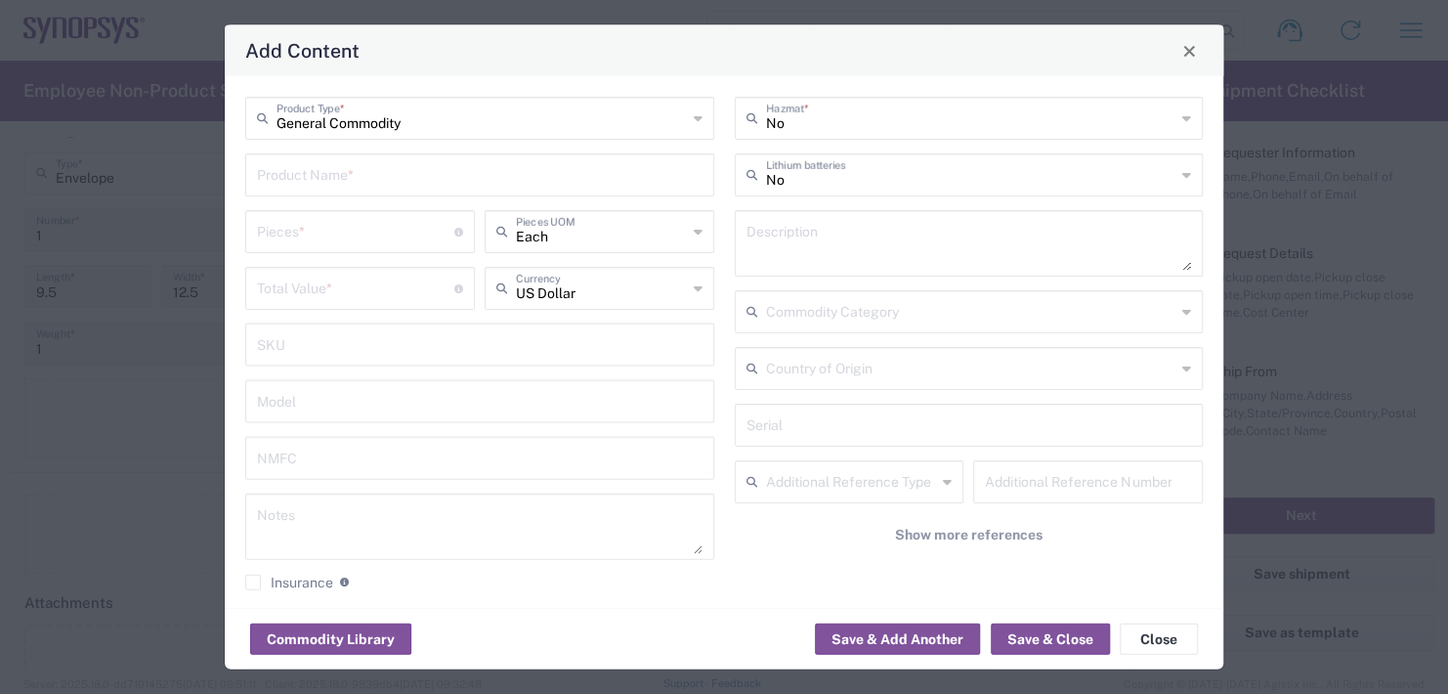
click at [328, 225] on input "number" at bounding box center [355, 230] width 197 height 34
click at [325, 178] on input "text" at bounding box center [480, 173] width 446 height 34
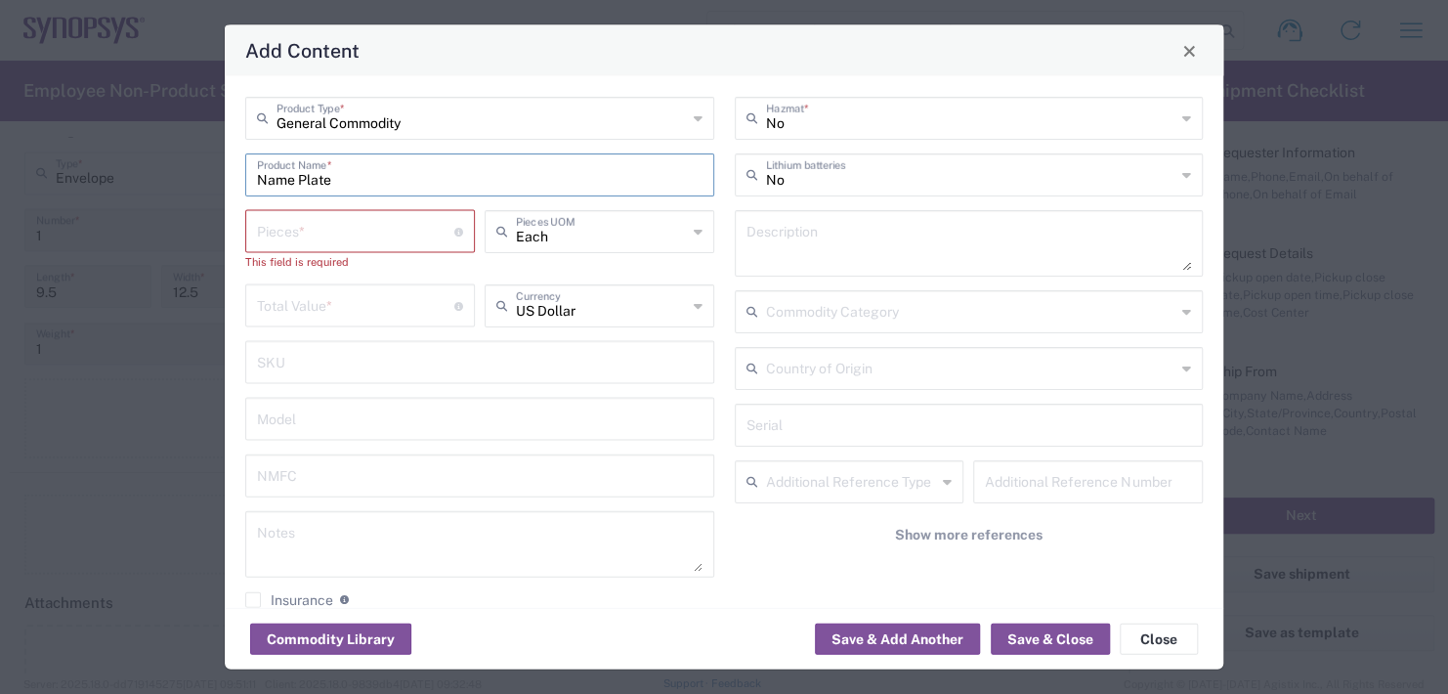
type input "Name Plate"
click at [389, 236] on input "number" at bounding box center [355, 230] width 197 height 34
type input "1"
click at [319, 308] on div "Total Value * Total value of all the pieces" at bounding box center [359, 295] width 239 height 57
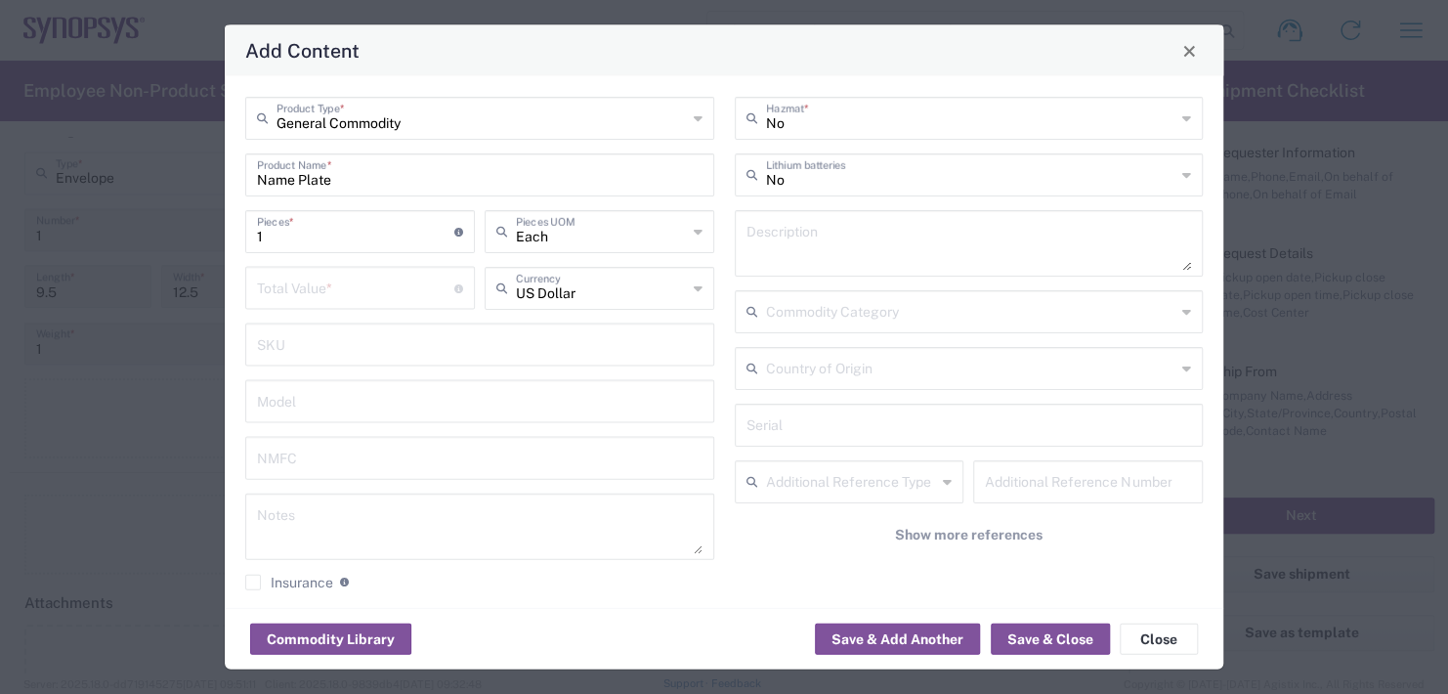
click at [319, 297] on input "number" at bounding box center [355, 287] width 197 height 34
type input "10.00"
click at [1058, 631] on button "Save & Close" at bounding box center [1050, 639] width 119 height 31
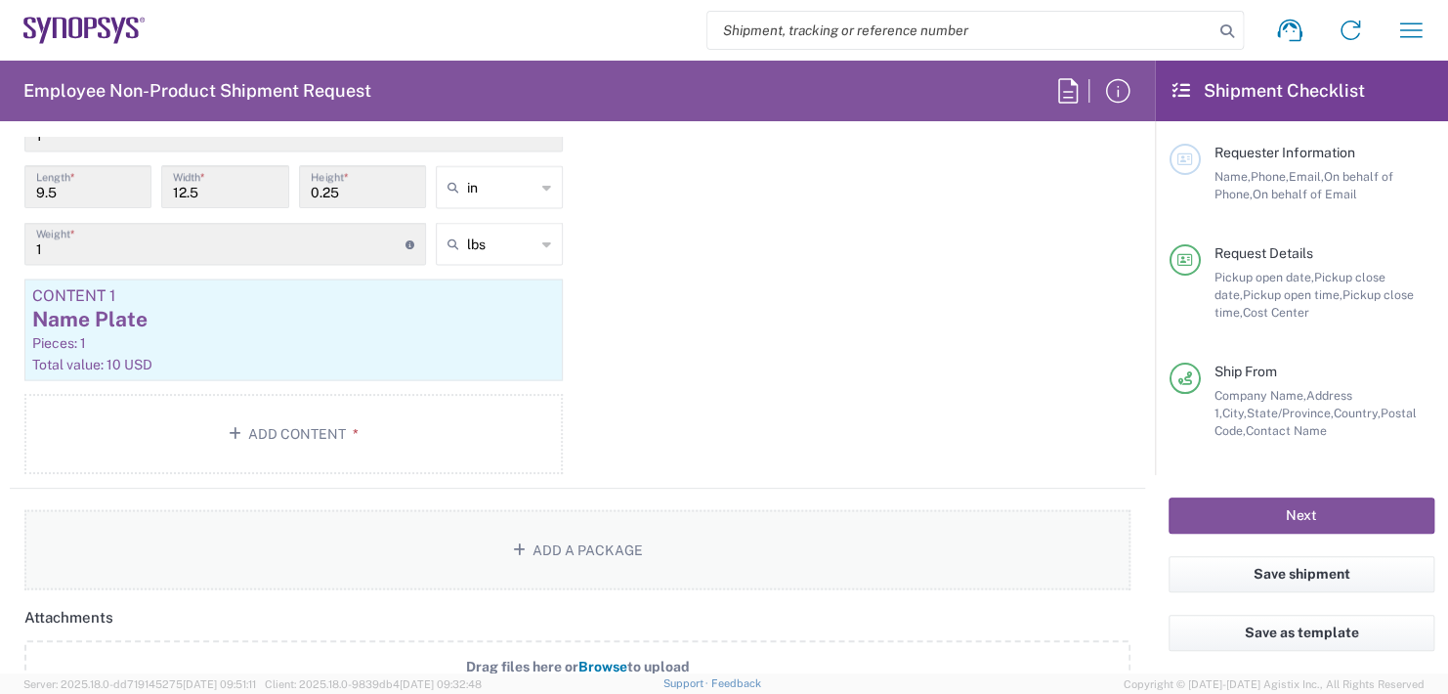
scroll to position [1857, 0]
click at [1269, 571] on button "Save shipment" at bounding box center [1302, 574] width 266 height 36
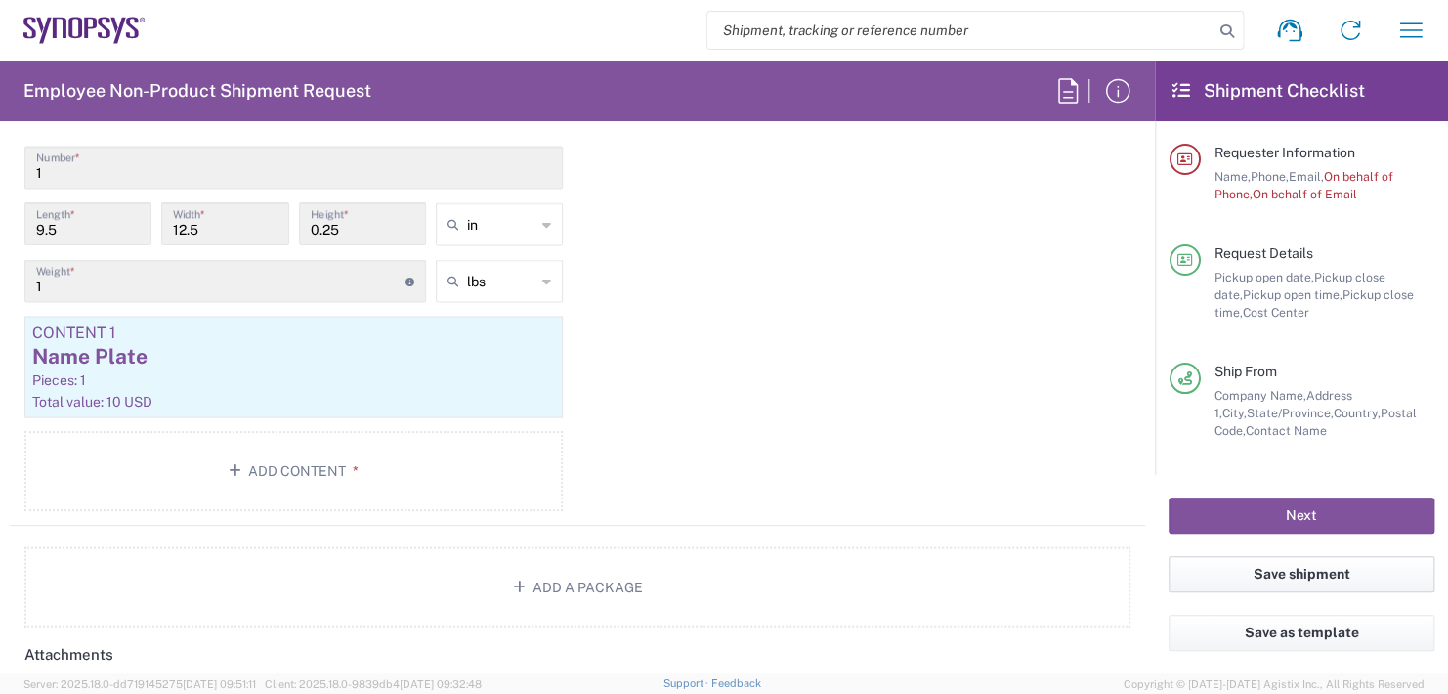
scroll to position [1892, 0]
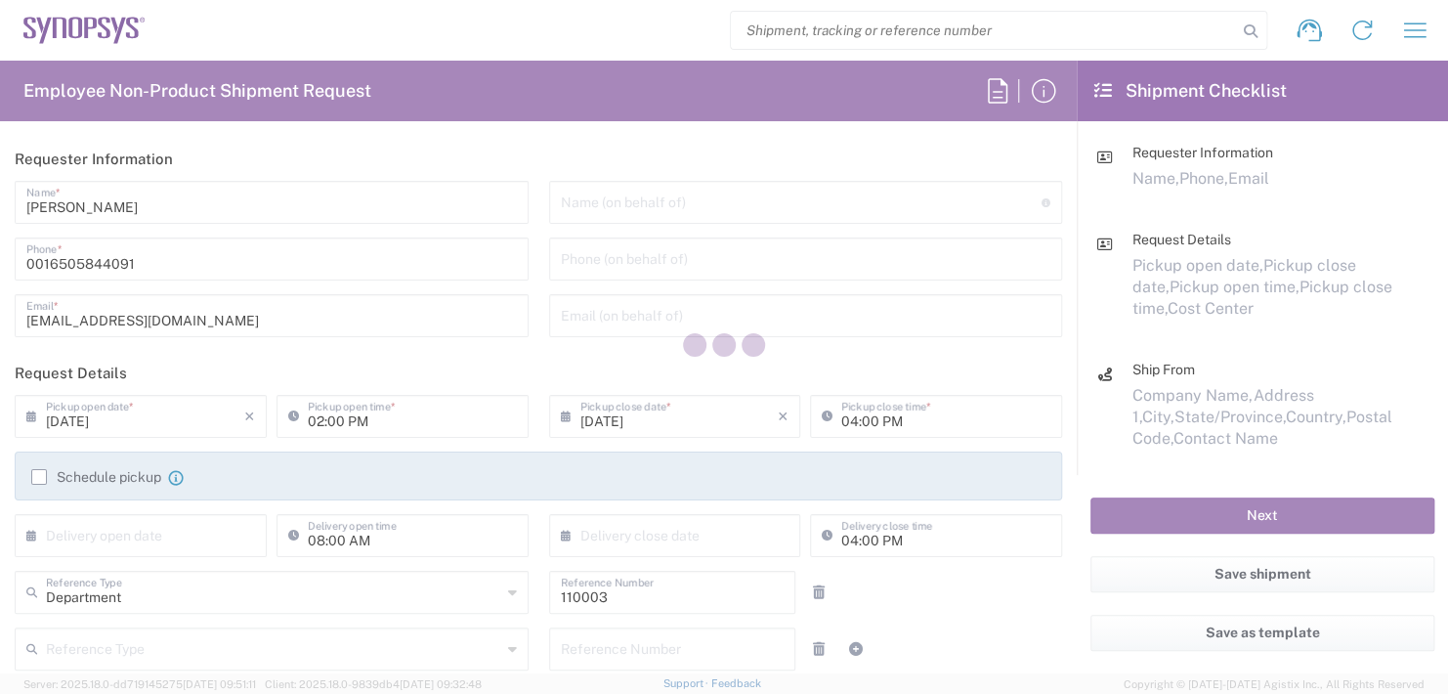
type input "US01, FAC, MV/SV Fac 110003"
type input "California"
